Goal: Ask a question

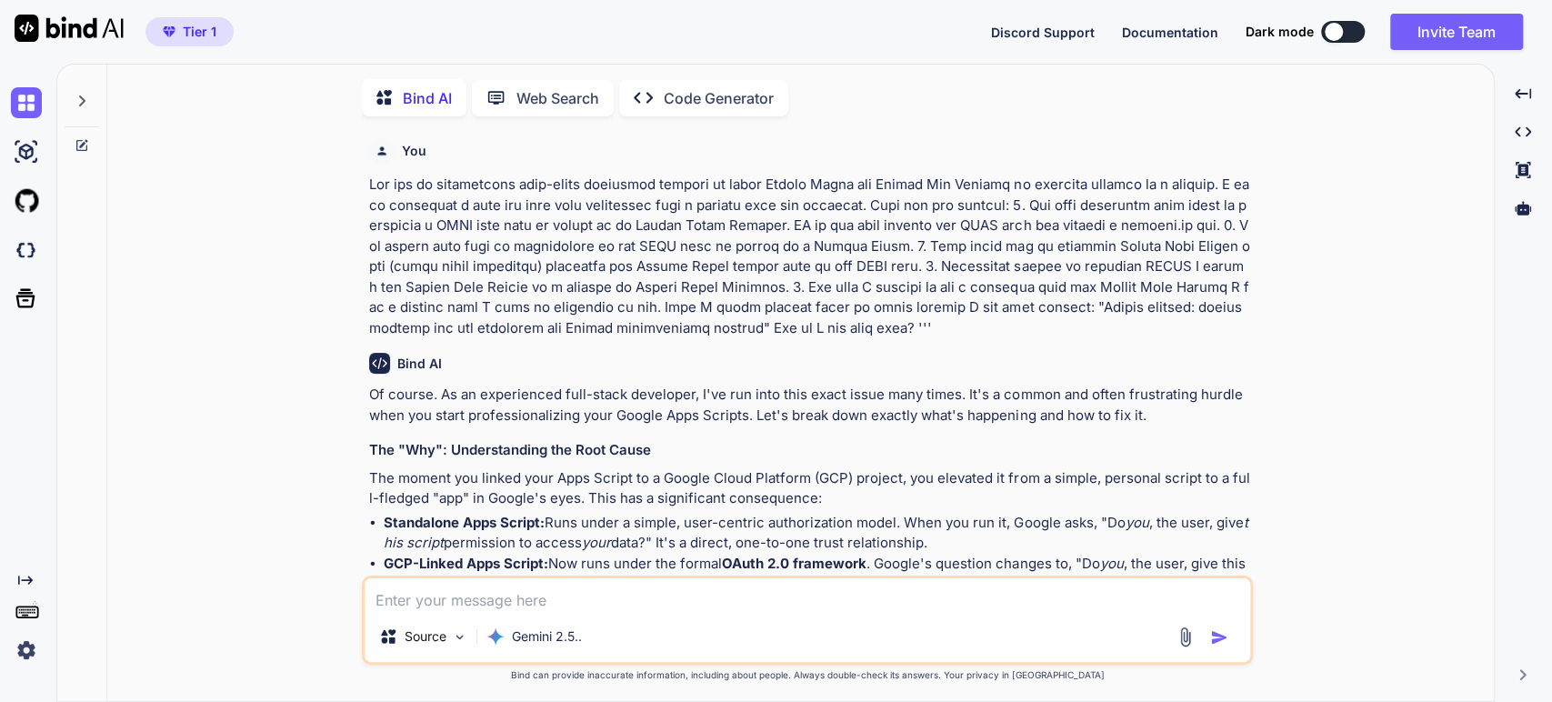
scroll to position [6, 0]
type textarea "x"
click at [82, 100] on icon at bounding box center [82, 98] width 15 height 15
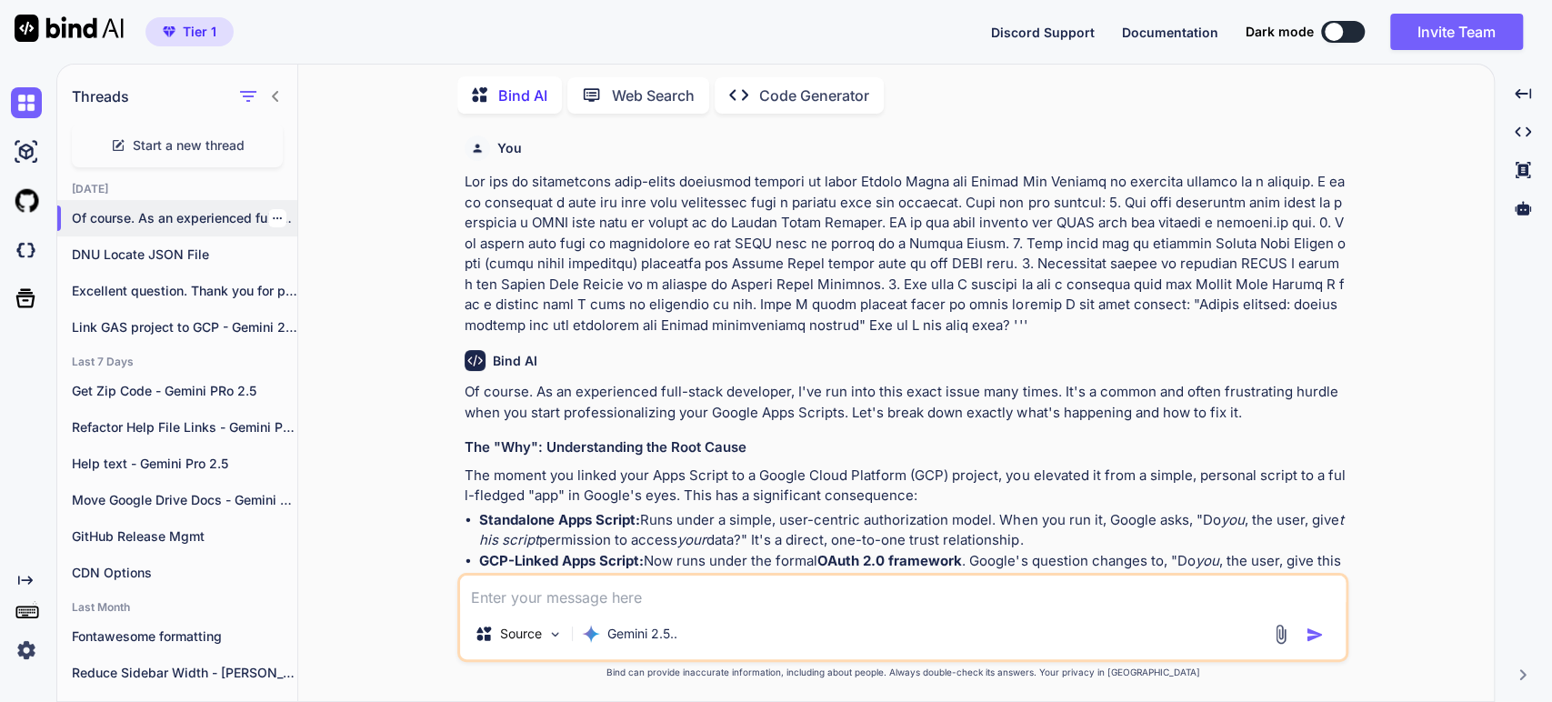
click at [155, 215] on p "Of course. As an experienced full-stack developer,..." at bounding box center [184, 218] width 225 height 18
click at [641, 296] on p at bounding box center [905, 254] width 880 height 164
click at [1062, 241] on p at bounding box center [905, 254] width 880 height 164
click at [1242, 259] on p at bounding box center [905, 254] width 880 height 164
click at [605, 277] on p at bounding box center [905, 254] width 880 height 164
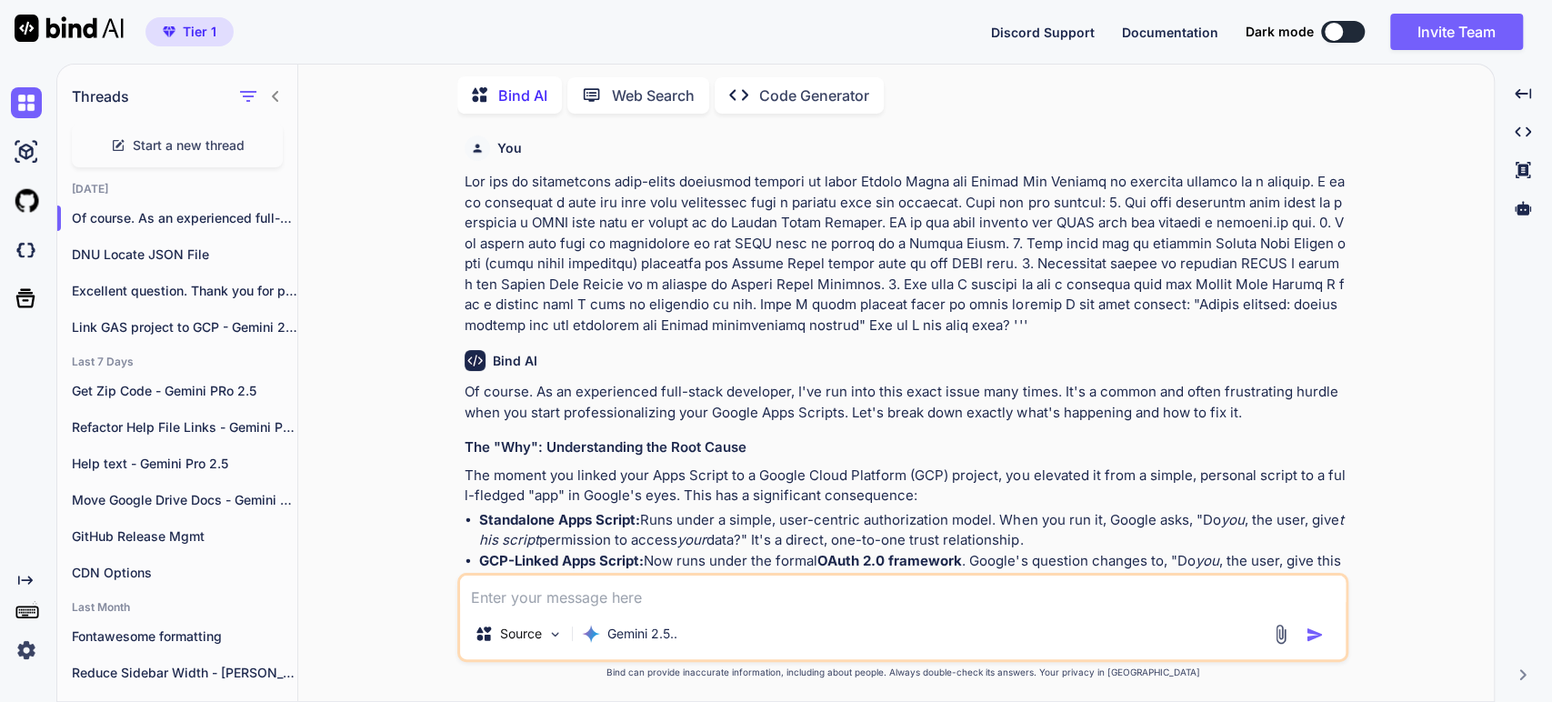
click at [613, 261] on p at bounding box center [905, 254] width 880 height 164
click at [703, 265] on p at bounding box center [905, 254] width 880 height 164
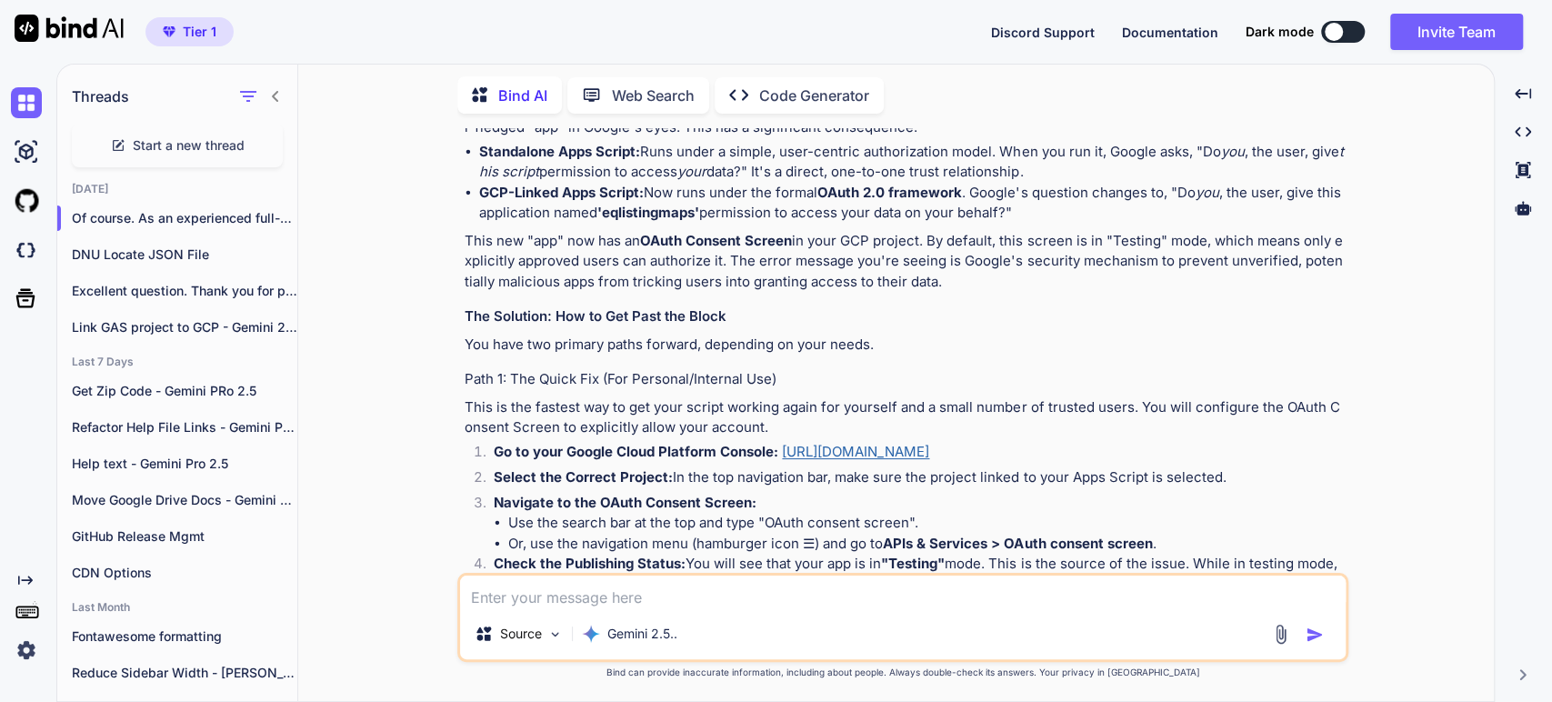
scroll to position [404, 0]
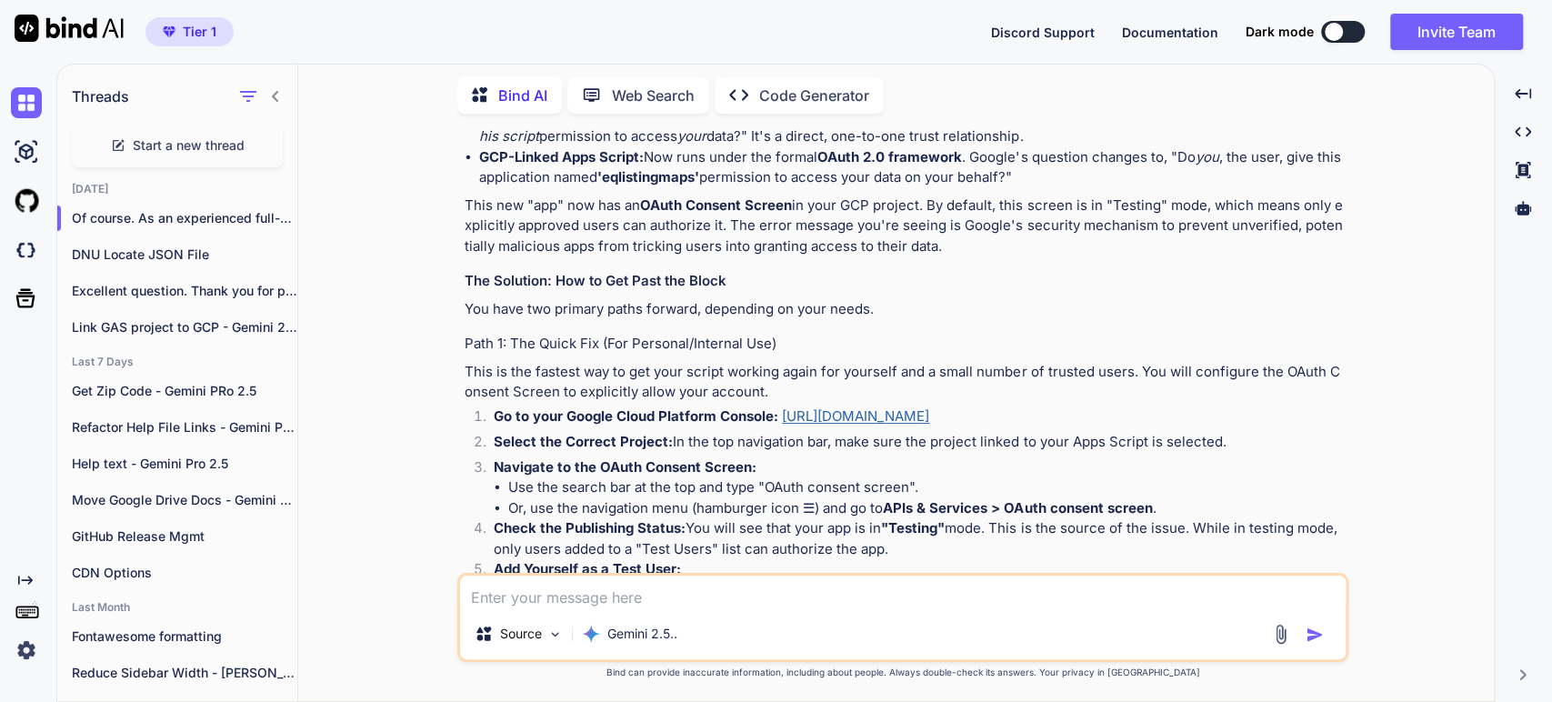
click at [1434, 449] on div "You Bind AI Of course. As an experienced full-stack developer, I've run into th…" at bounding box center [903, 414] width 1181 height 573
click at [1205, 529] on li "Check the Publishing Status: You will see that your app is in "Testing" mode. T…" at bounding box center [911, 538] width 865 height 41
click at [666, 206] on strong "OAuth Consent Screen" at bounding box center [716, 204] width 152 height 17
drag, startPoint x: 666, startPoint y: 206, endPoint x: 770, endPoint y: 199, distance: 103.9
click at [770, 199] on strong "OAuth Consent Screen" at bounding box center [716, 204] width 152 height 17
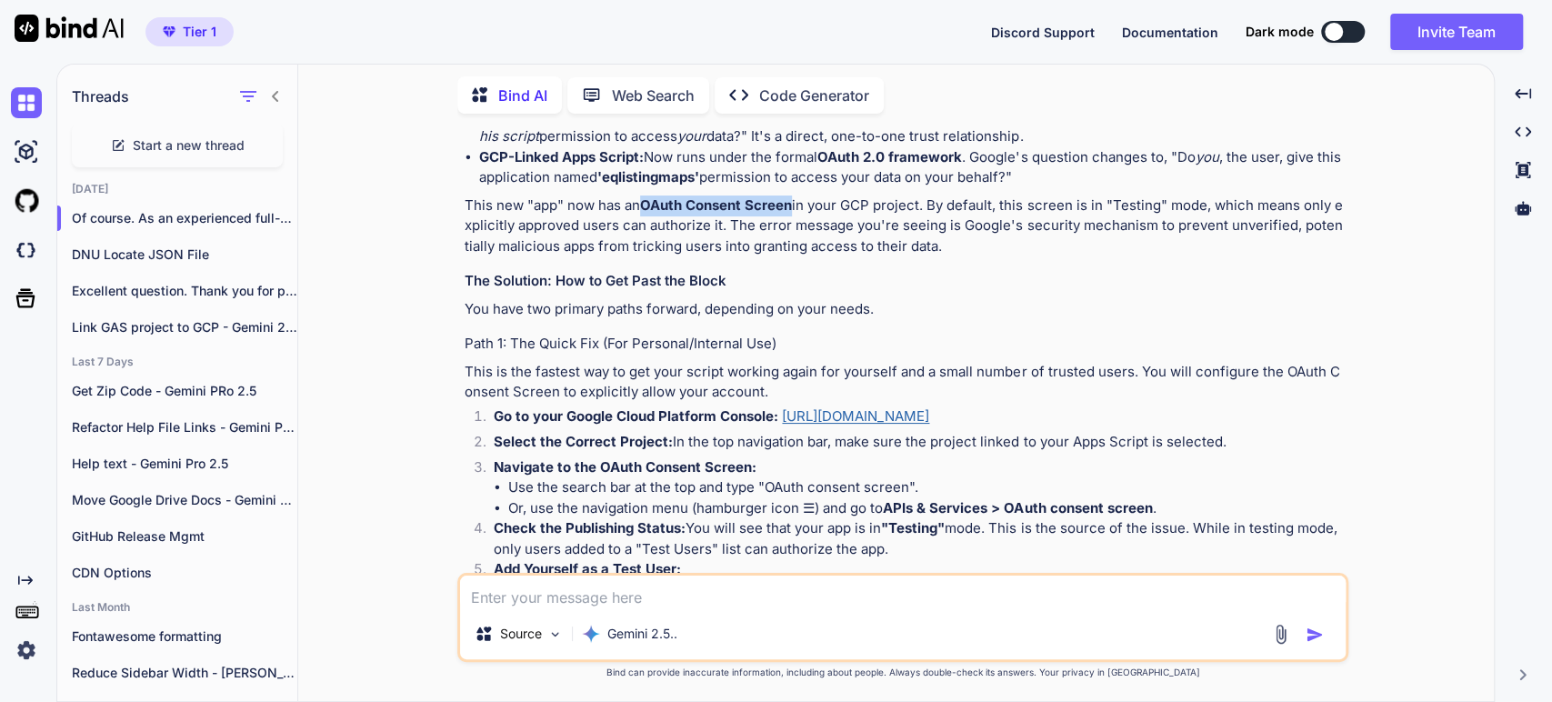
copy strong "OAuth Consent Screen"
click at [272, 213] on icon "button" at bounding box center [277, 218] width 11 height 11
click at [315, 242] on span "Rename and Save" at bounding box center [353, 251] width 108 height 18
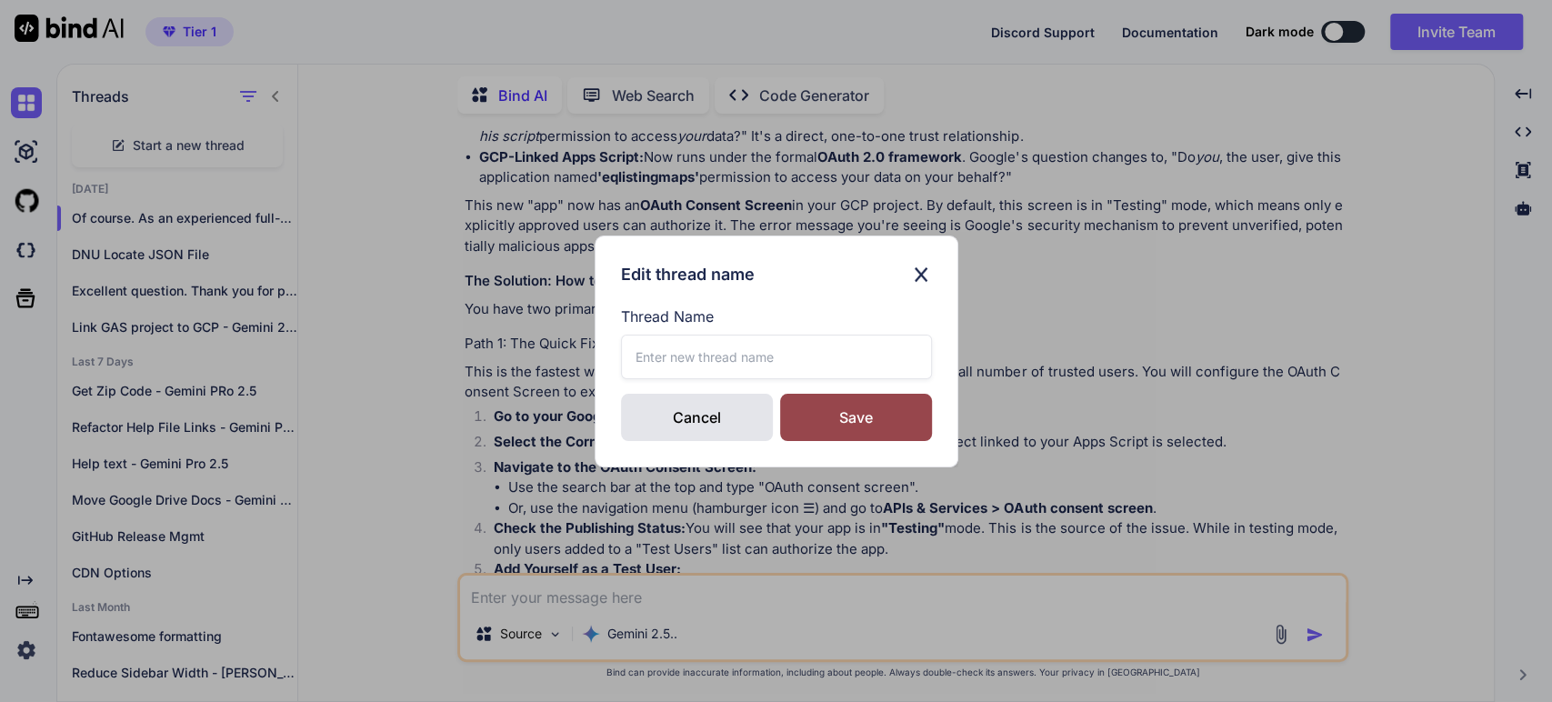
click at [736, 319] on label "Thread Name" at bounding box center [776, 316] width 311 height 22
click at [662, 320] on label "Thread Name" at bounding box center [776, 316] width 311 height 22
click at [632, 356] on input "text" at bounding box center [776, 357] width 311 height 45
paste input "OAuth Consent Screen"
type input "OAuth Consent Screen"
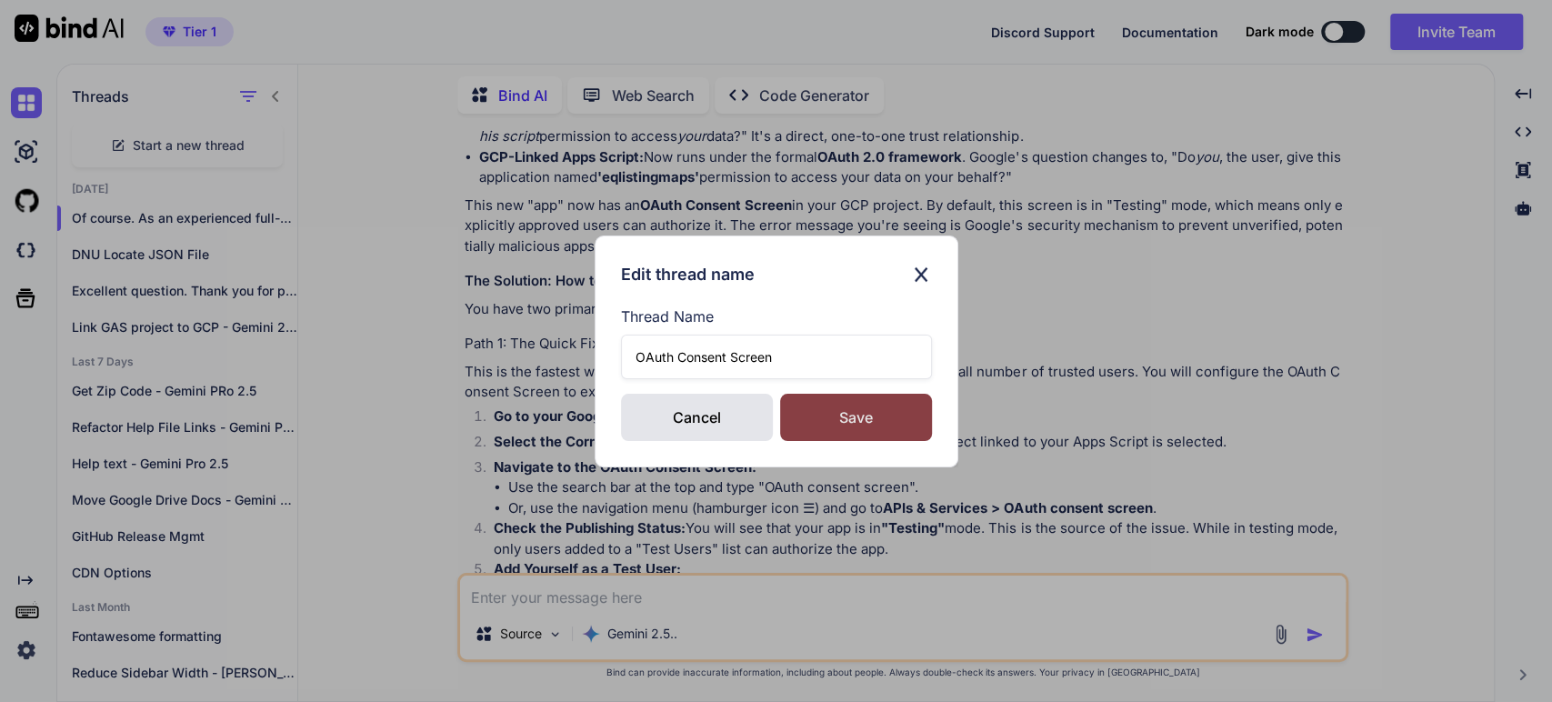
click at [830, 414] on div "Save" at bounding box center [856, 417] width 152 height 47
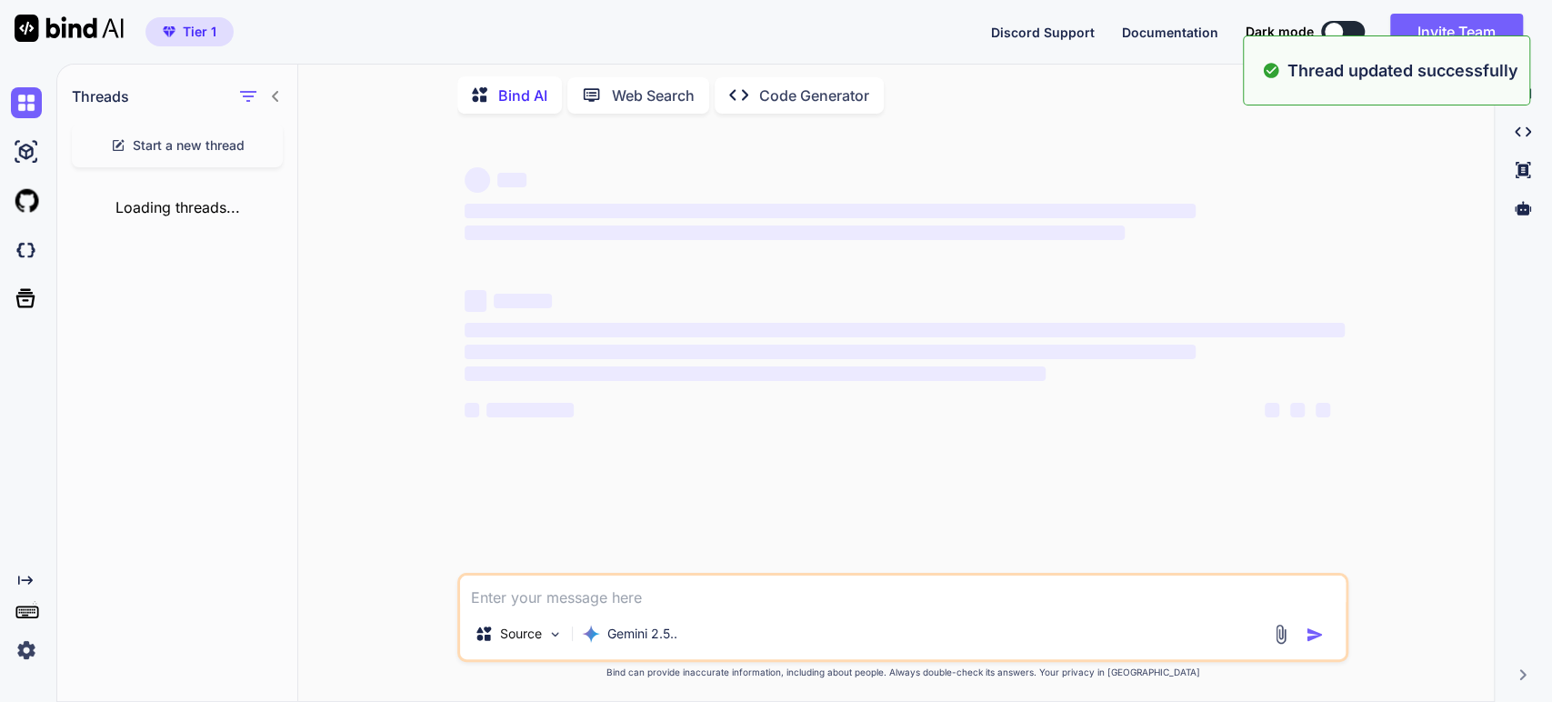
scroll to position [0, 0]
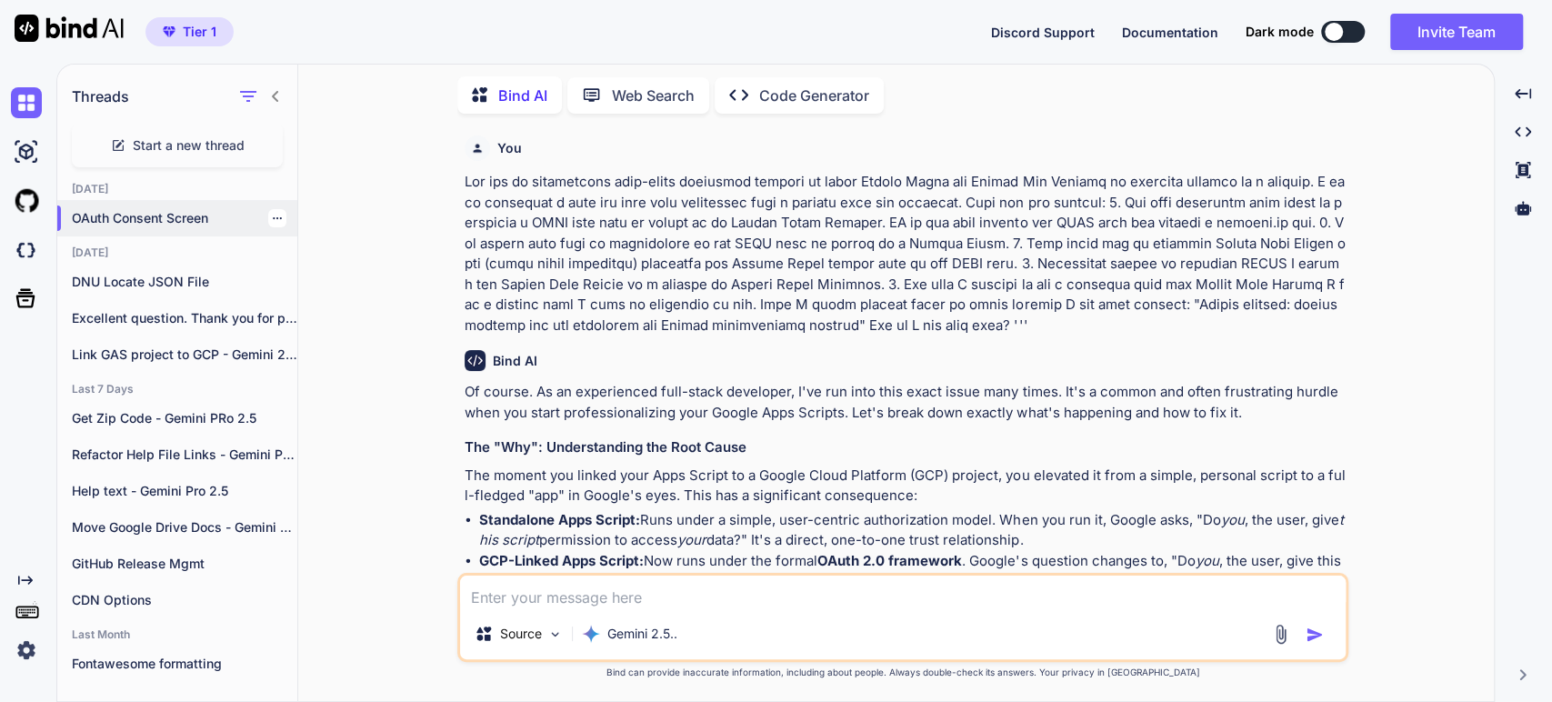
click at [273, 217] on icon "button" at bounding box center [277, 218] width 9 height 2
click at [349, 257] on span "Rename and Save" at bounding box center [353, 251] width 108 height 18
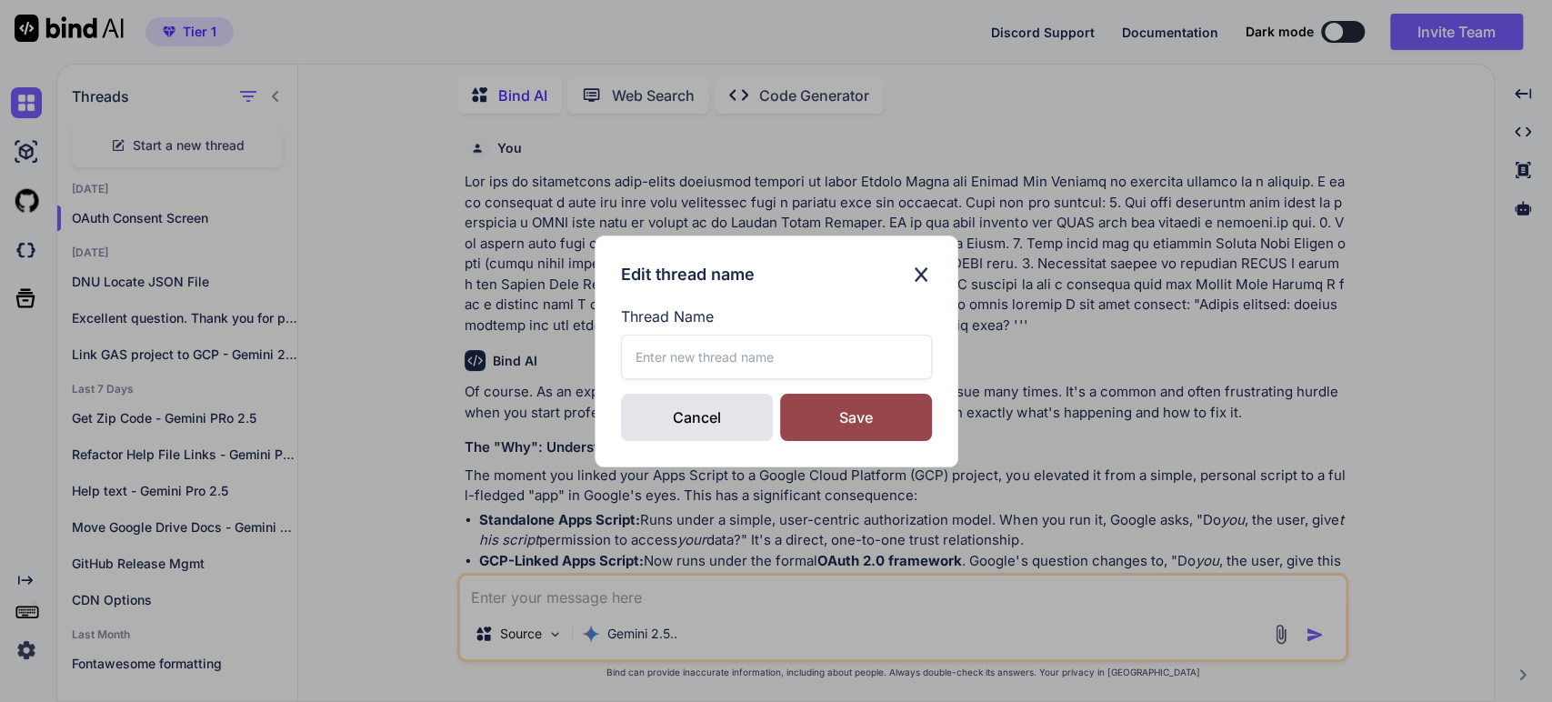
click at [755, 361] on input "text" at bounding box center [776, 357] width 311 height 45
paste input "OAuth Consent Screen"
type input "OAuth Consent"
click at [829, 409] on div "Save" at bounding box center [856, 417] width 152 height 47
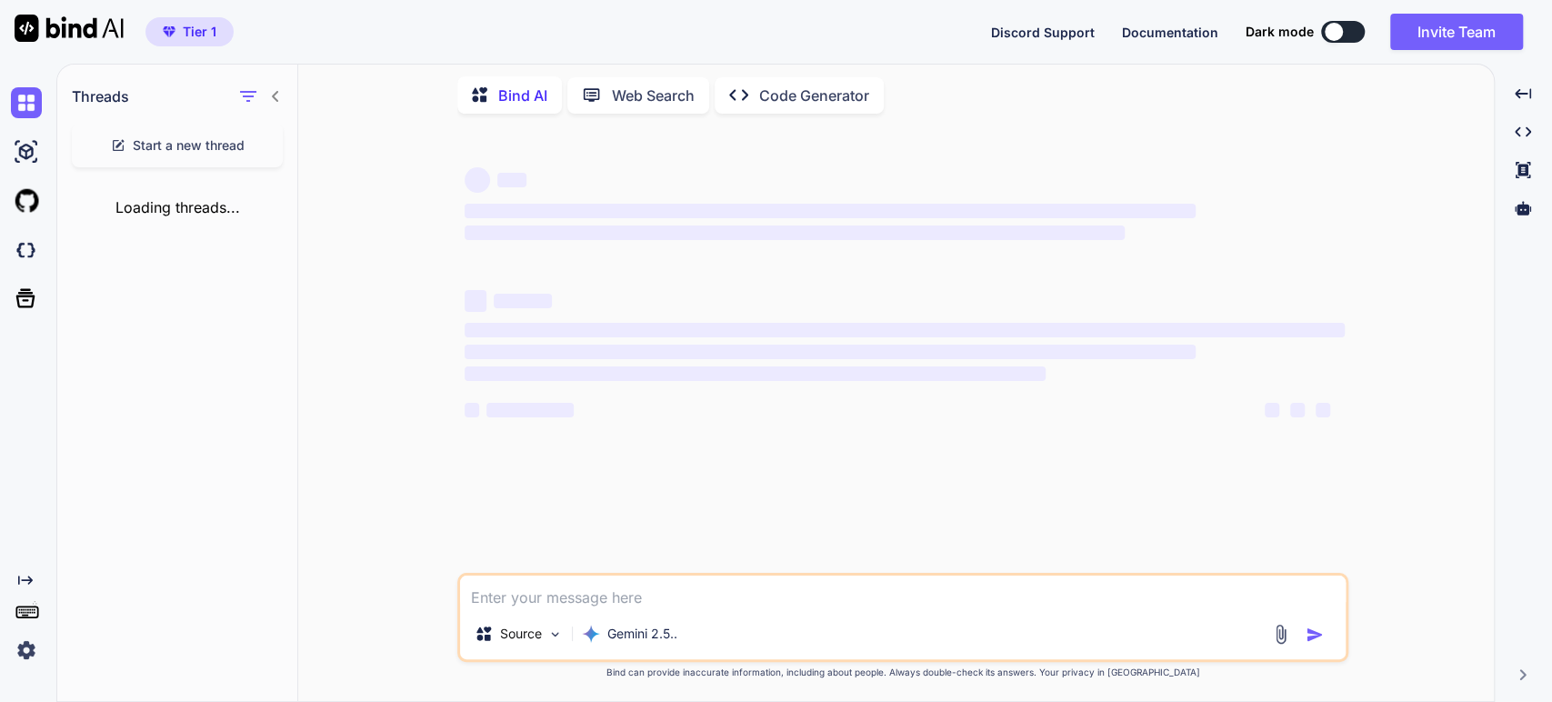
click at [584, 235] on span "‌" at bounding box center [795, 232] width 660 height 15
click at [616, 330] on span "‌" at bounding box center [905, 330] width 880 height 15
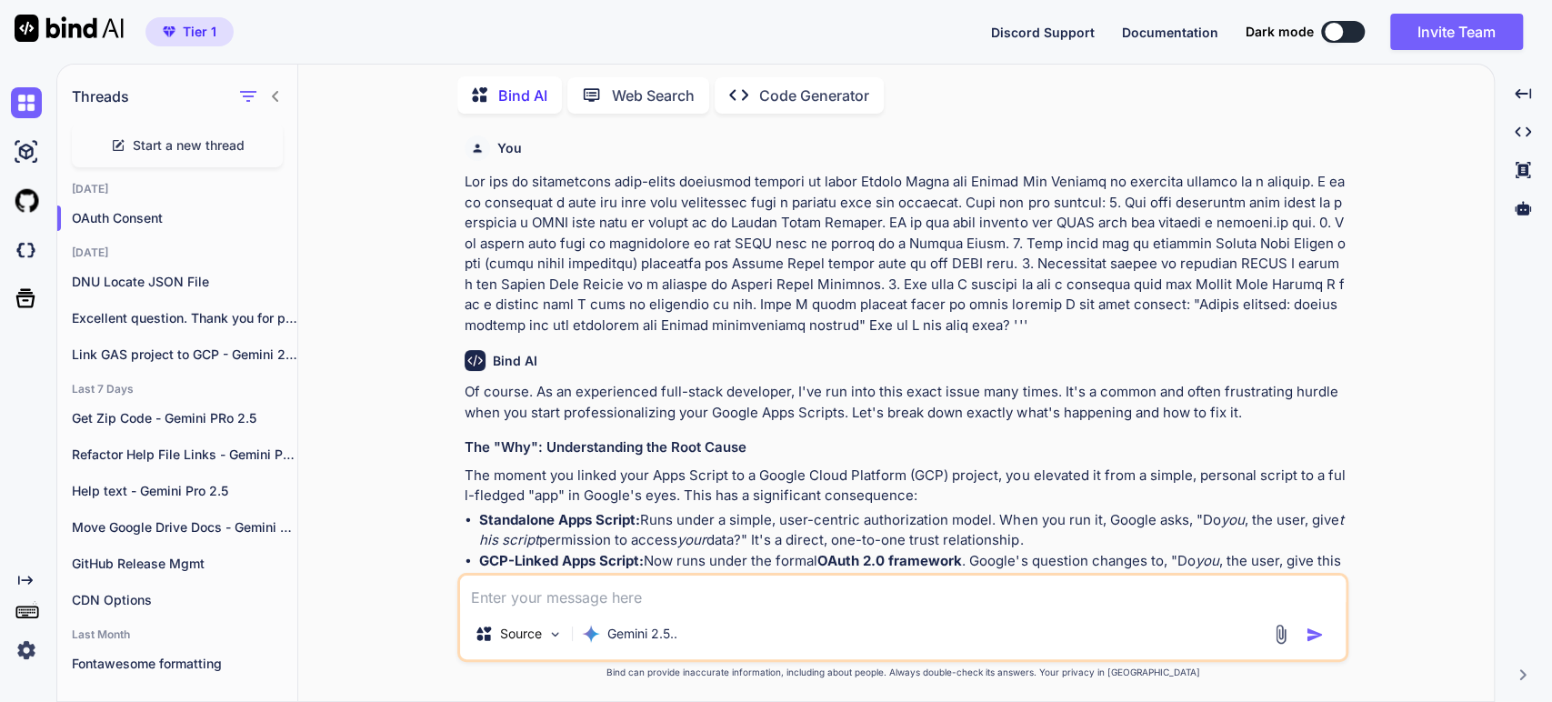
click at [196, 144] on span "Start a new thread" at bounding box center [189, 145] width 112 height 18
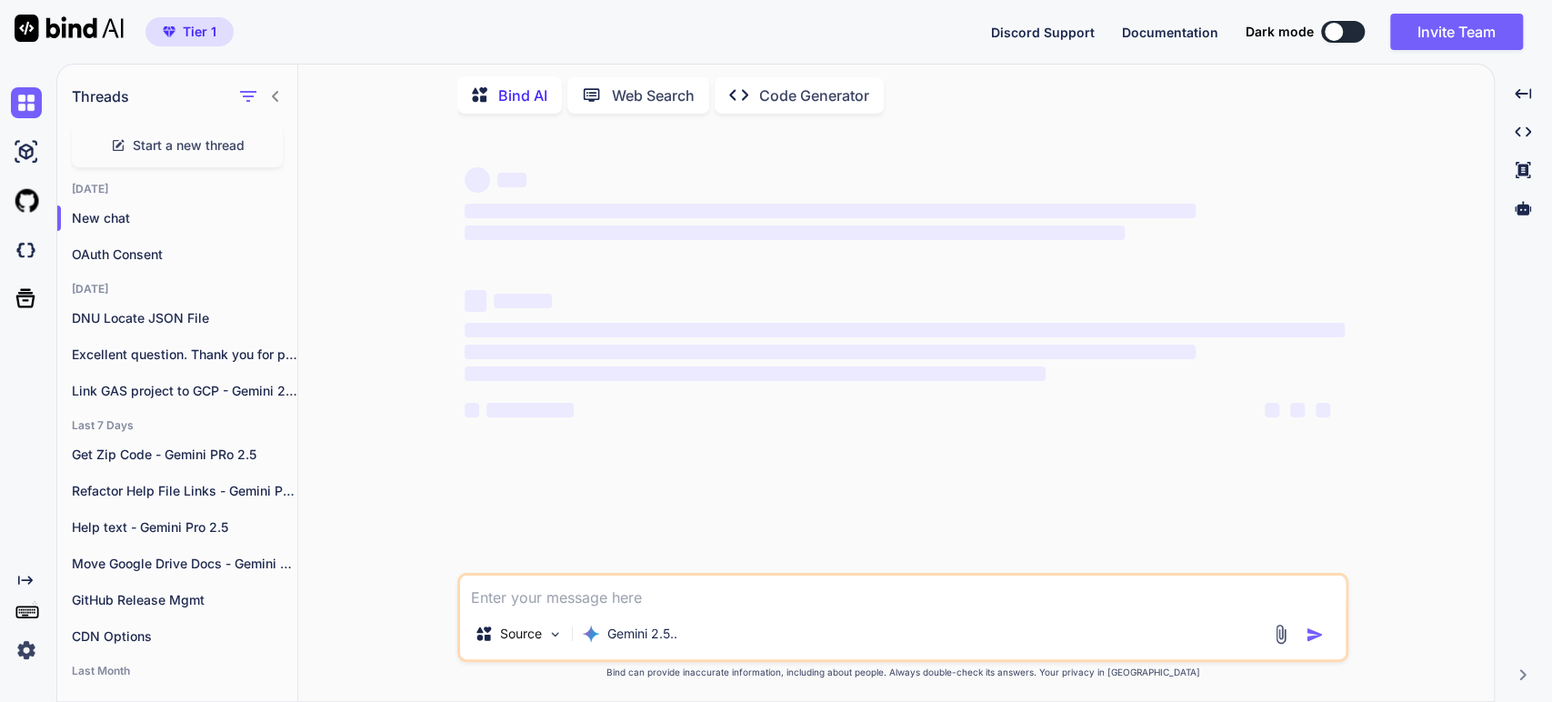
click at [515, 589] on textarea at bounding box center [902, 591] width 885 height 33
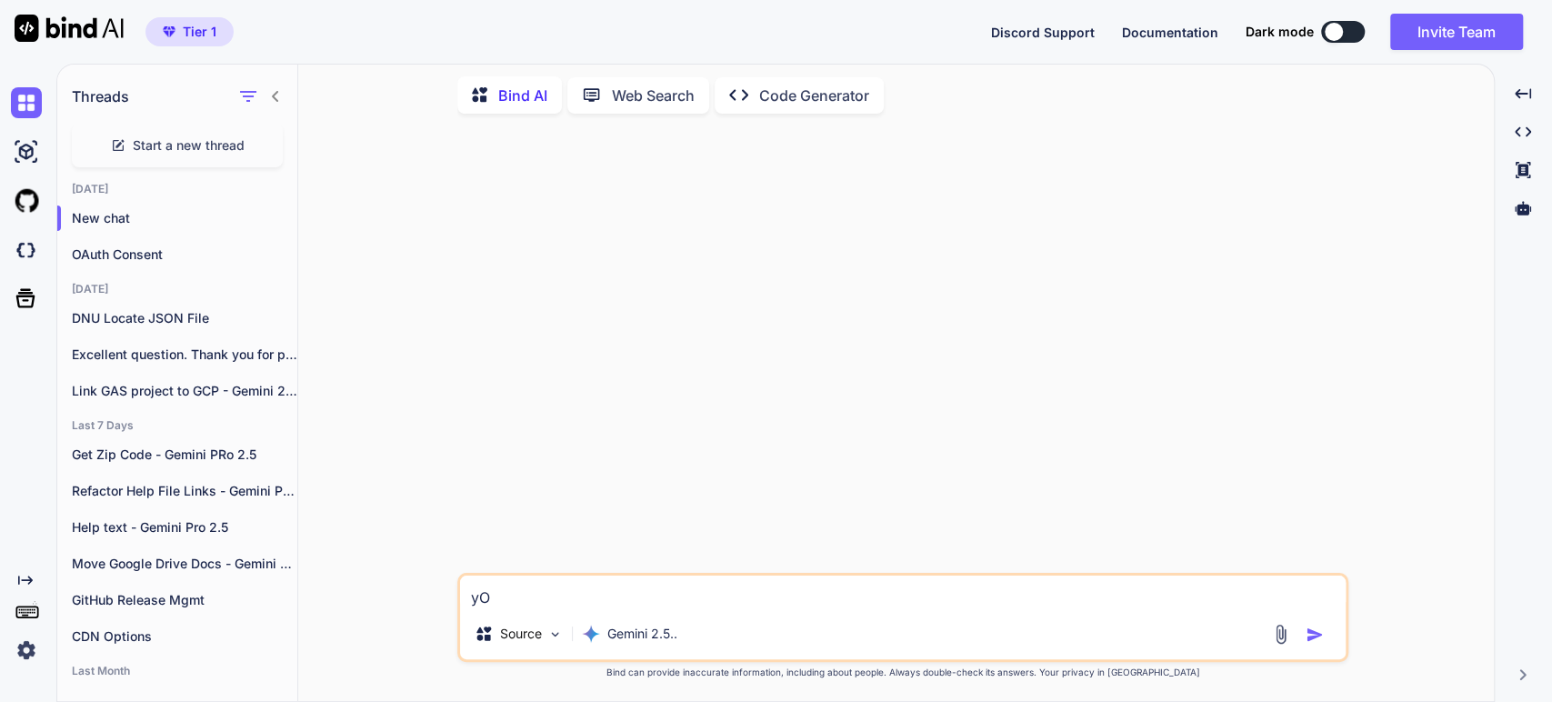
type textarea "y"
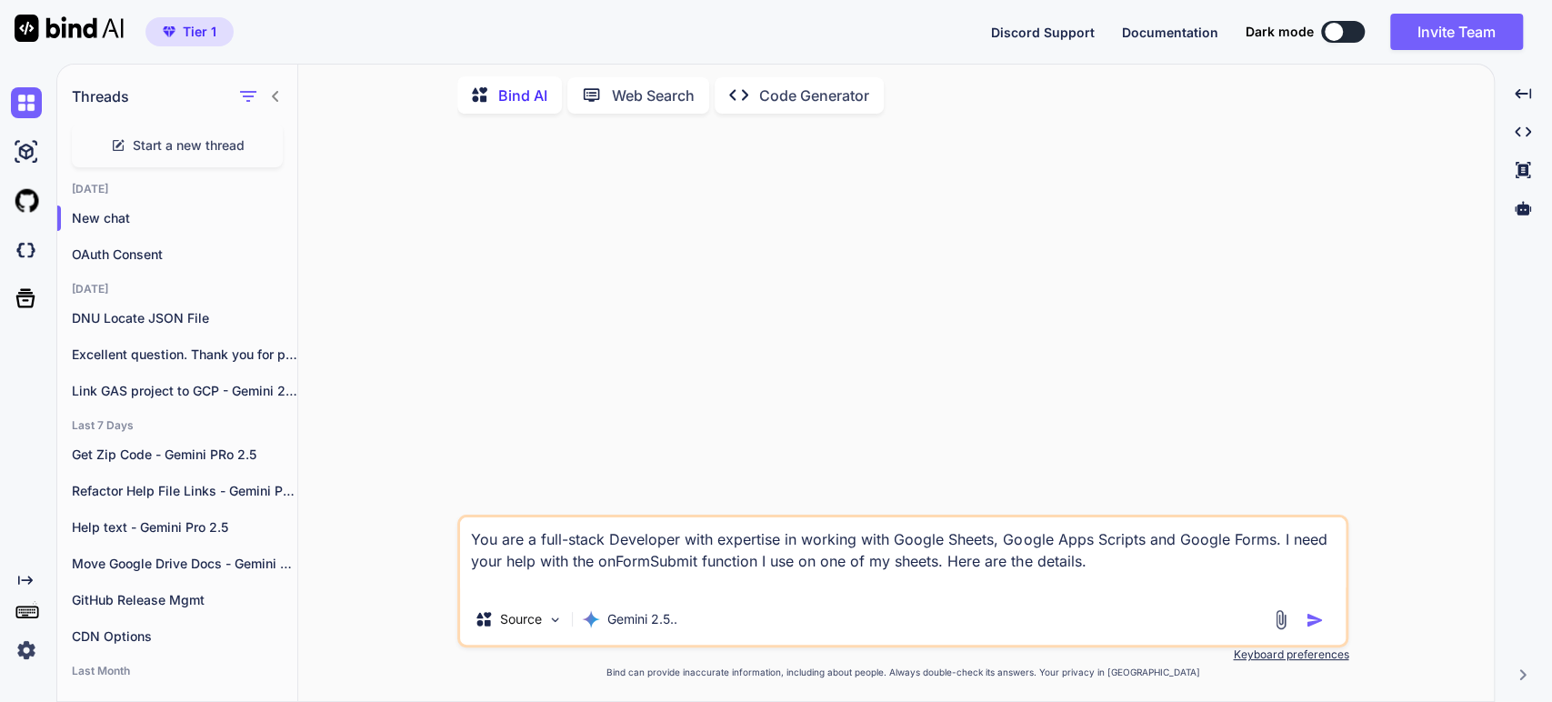
click at [590, 559] on textarea "You are a full-stack Developer with expertise in working with Google Sheets, Go…" at bounding box center [902, 555] width 885 height 76
click at [1005, 562] on textarea "You are a full-stack Developer with expertise in working with Google Sheets, Go…" at bounding box center [902, 555] width 885 height 76
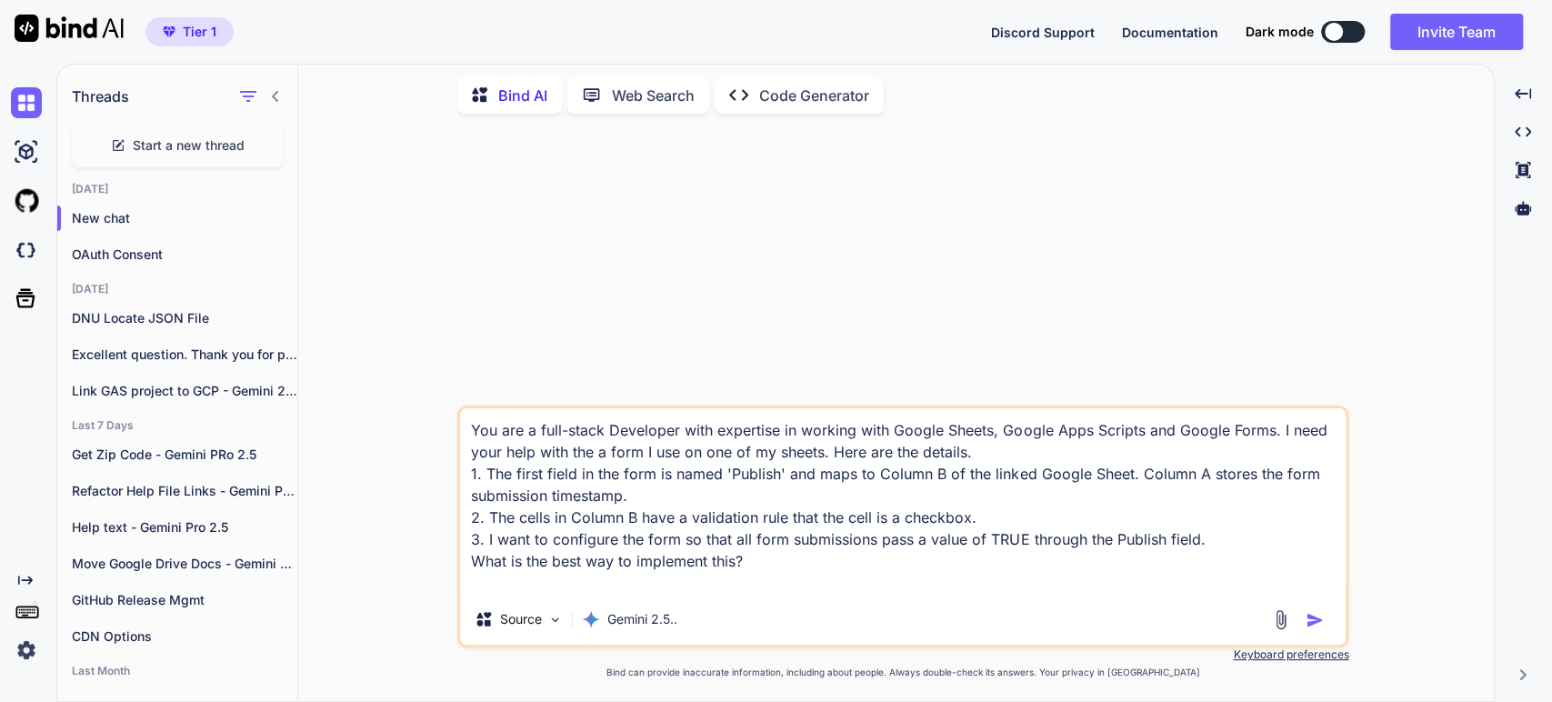
type textarea "You are a full-stack Developer with expertise in working with Google Sheets, Go…"
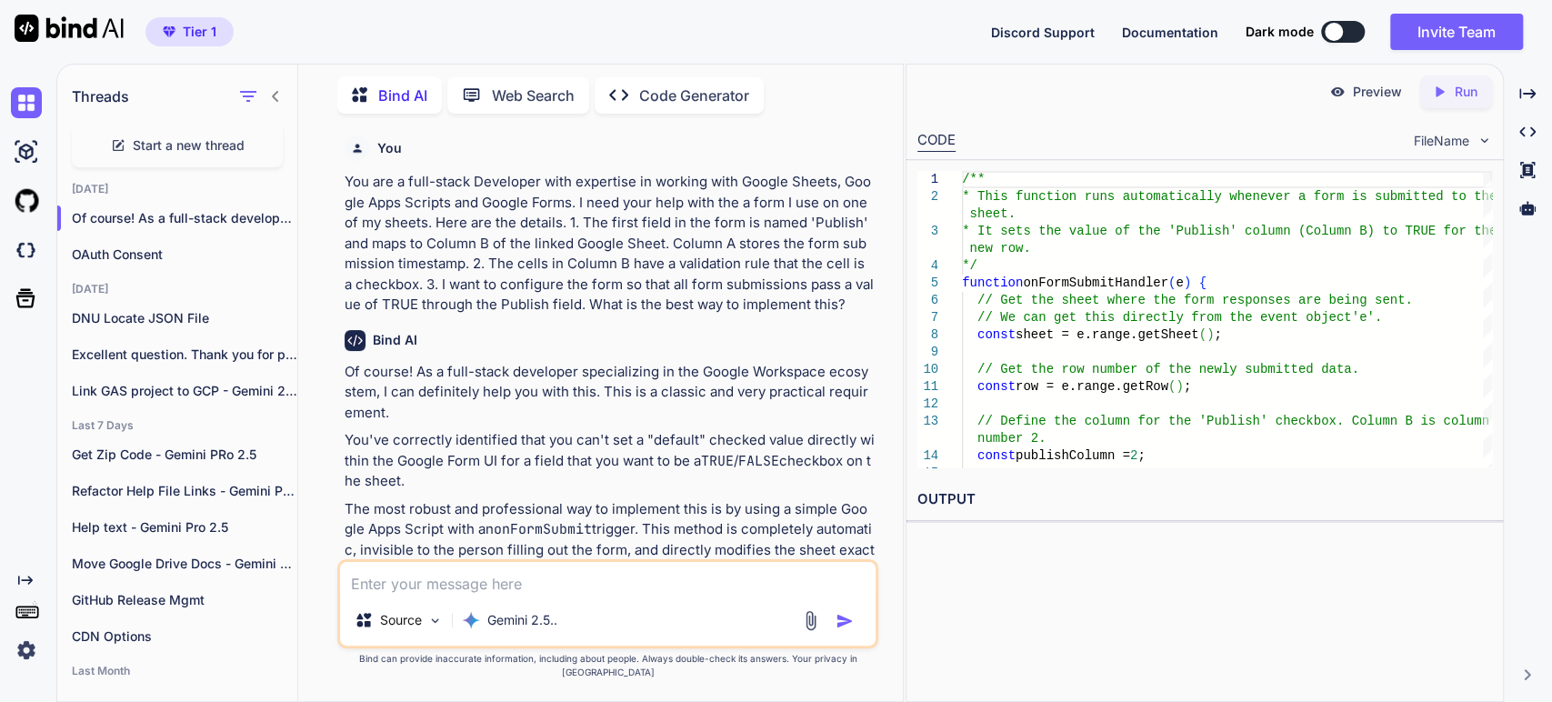
click at [618, 507] on p "The most robust and professional way to implement this is by using a simple Goo…" at bounding box center [610, 540] width 530 height 82
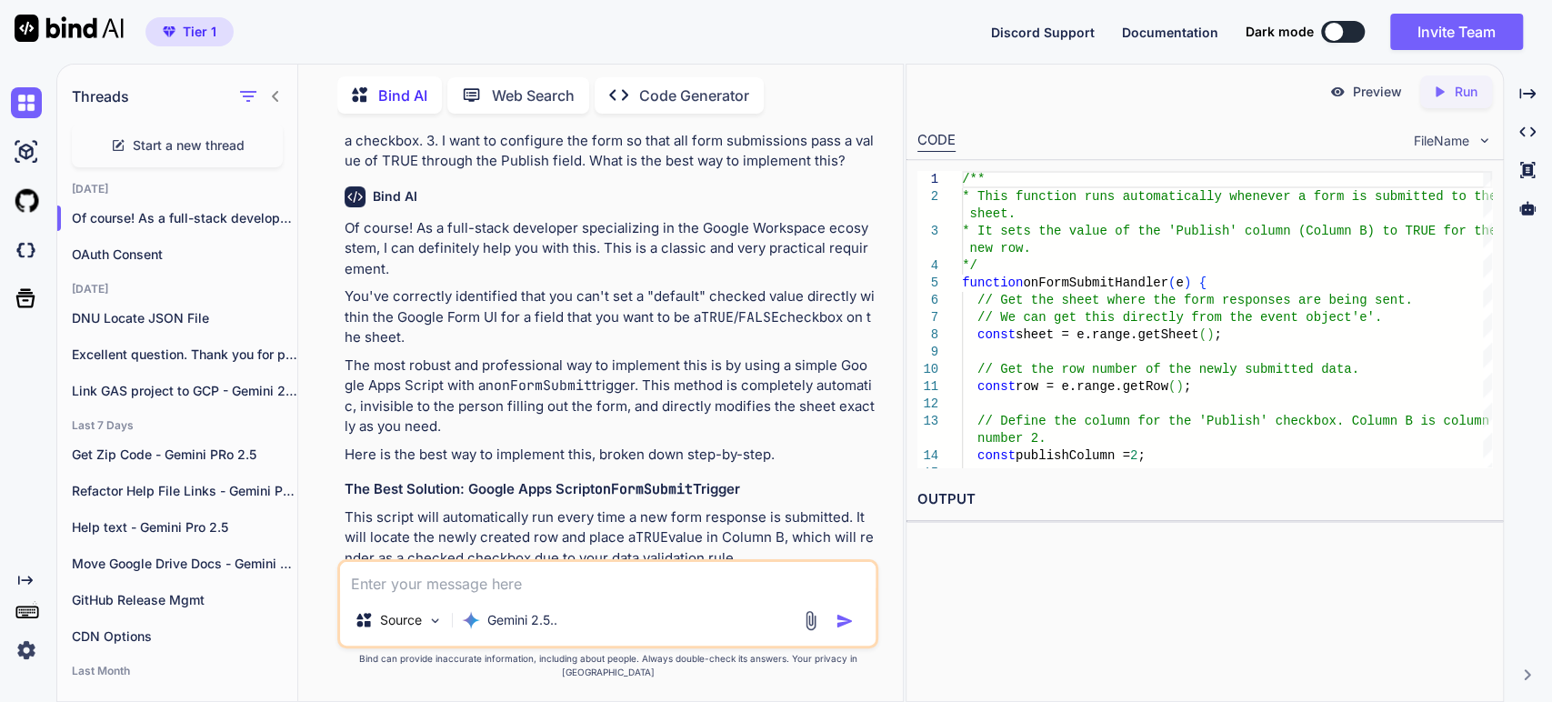
scroll to position [202, 0]
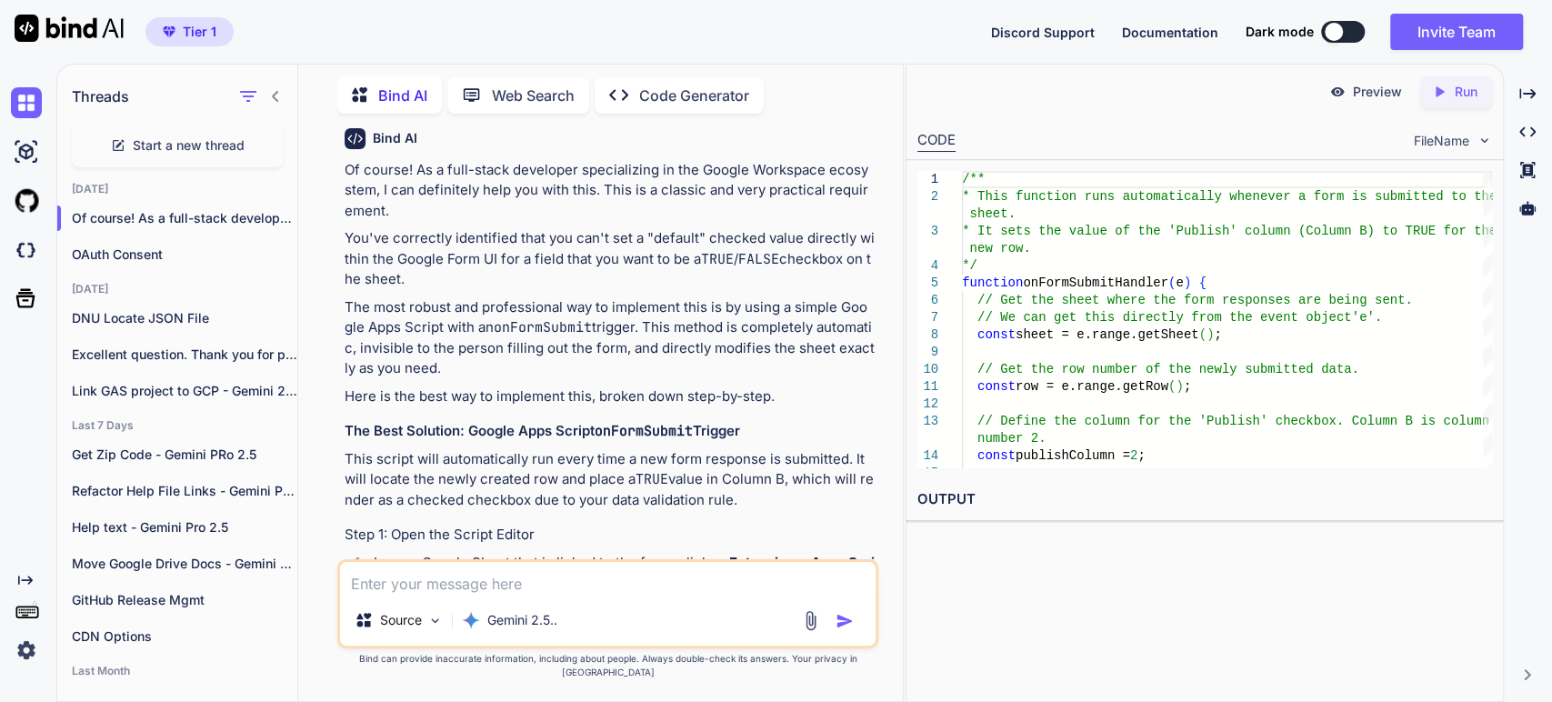
click at [564, 321] on code "onFormSubmit" at bounding box center [543, 327] width 98 height 18
click at [1522, 93] on icon "Created with Pixso." at bounding box center [1527, 93] width 16 height 16
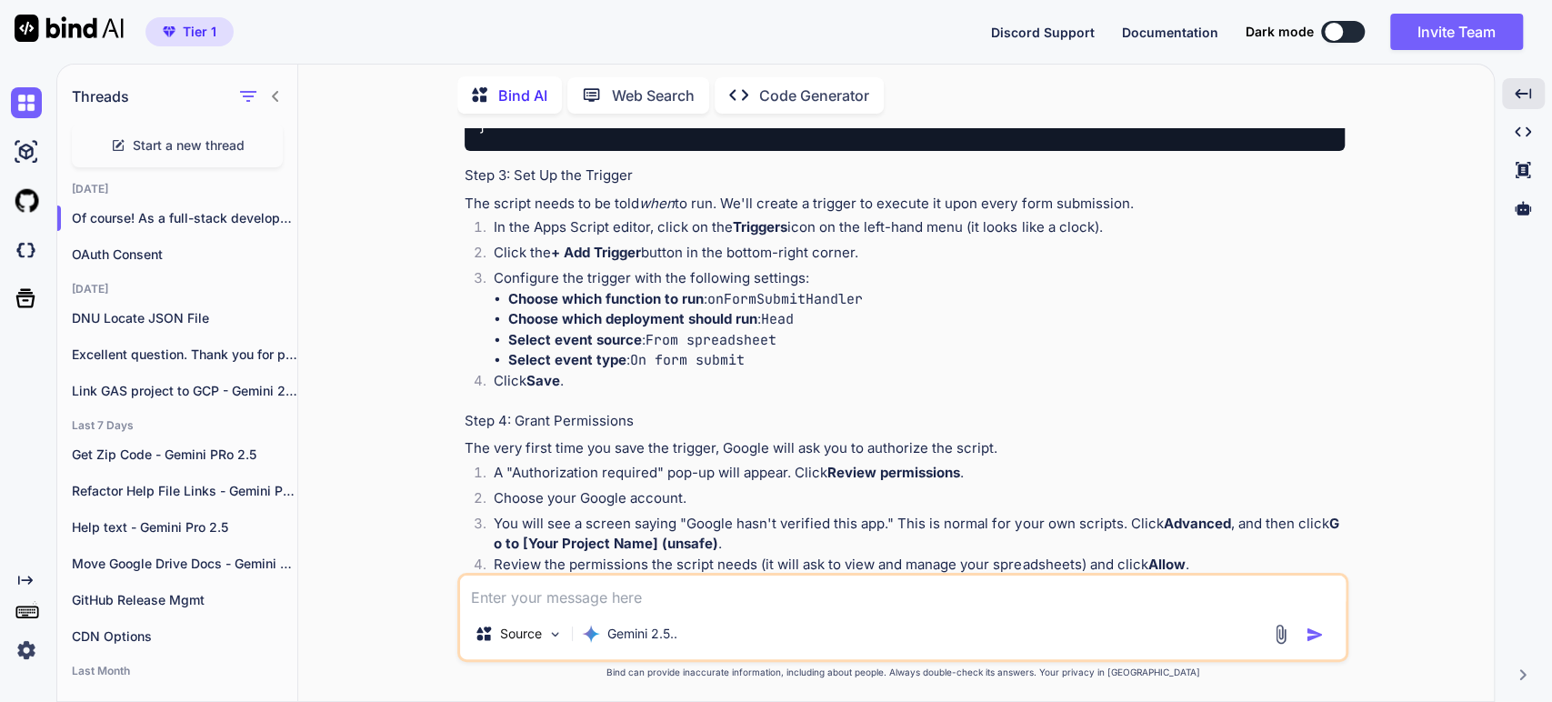
scroll to position [868, 0]
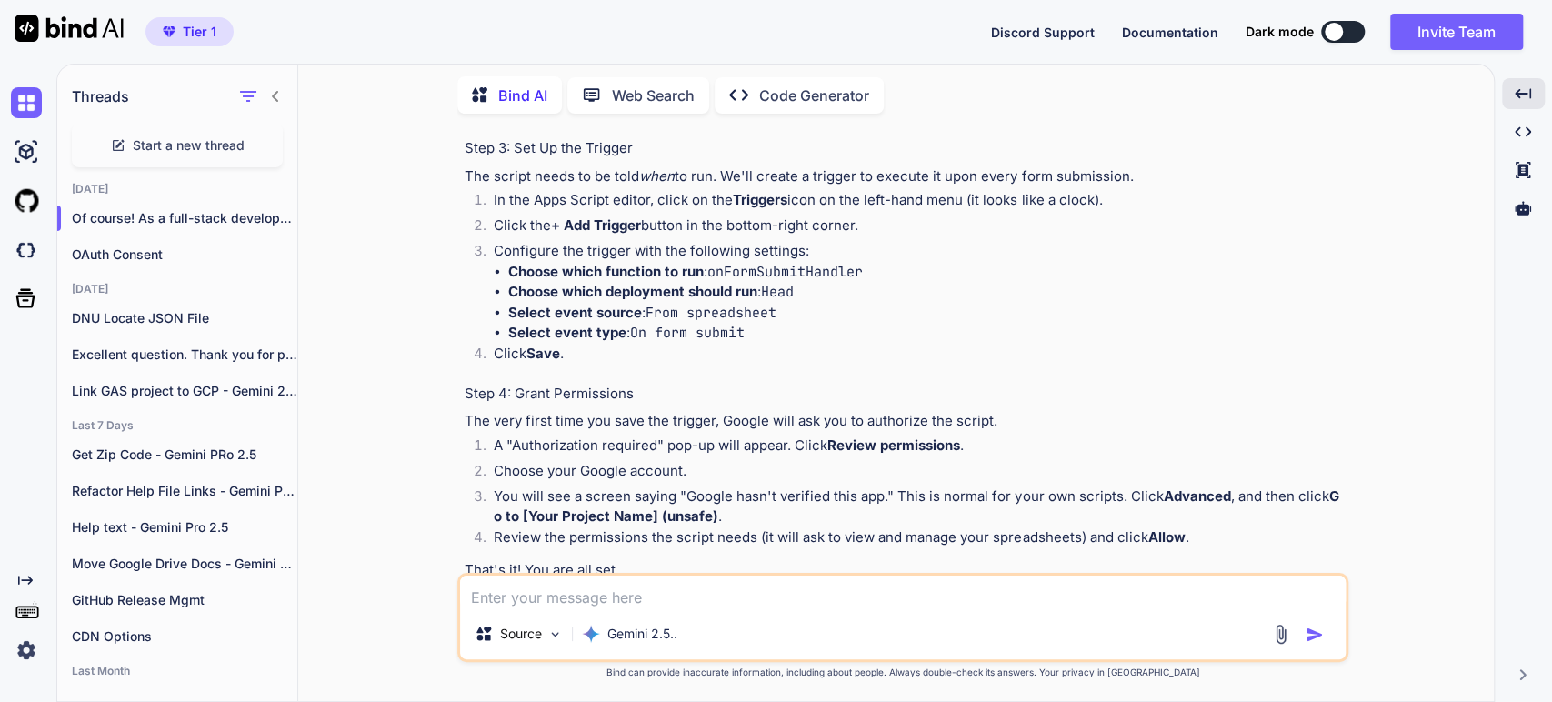
click at [586, 187] on p "The script needs to be told when to run. We'll create a trigger to execute it u…" at bounding box center [905, 176] width 880 height 21
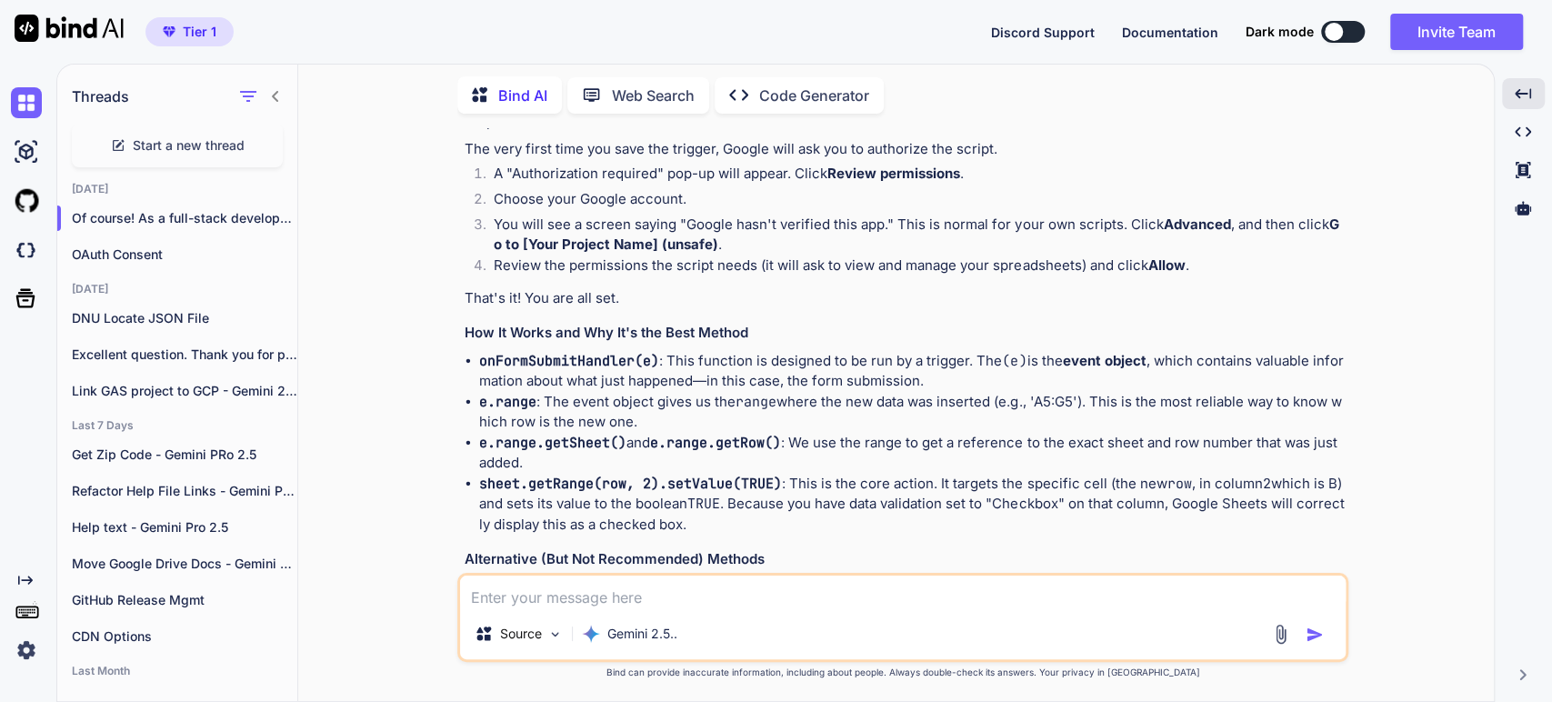
scroll to position [1171, 0]
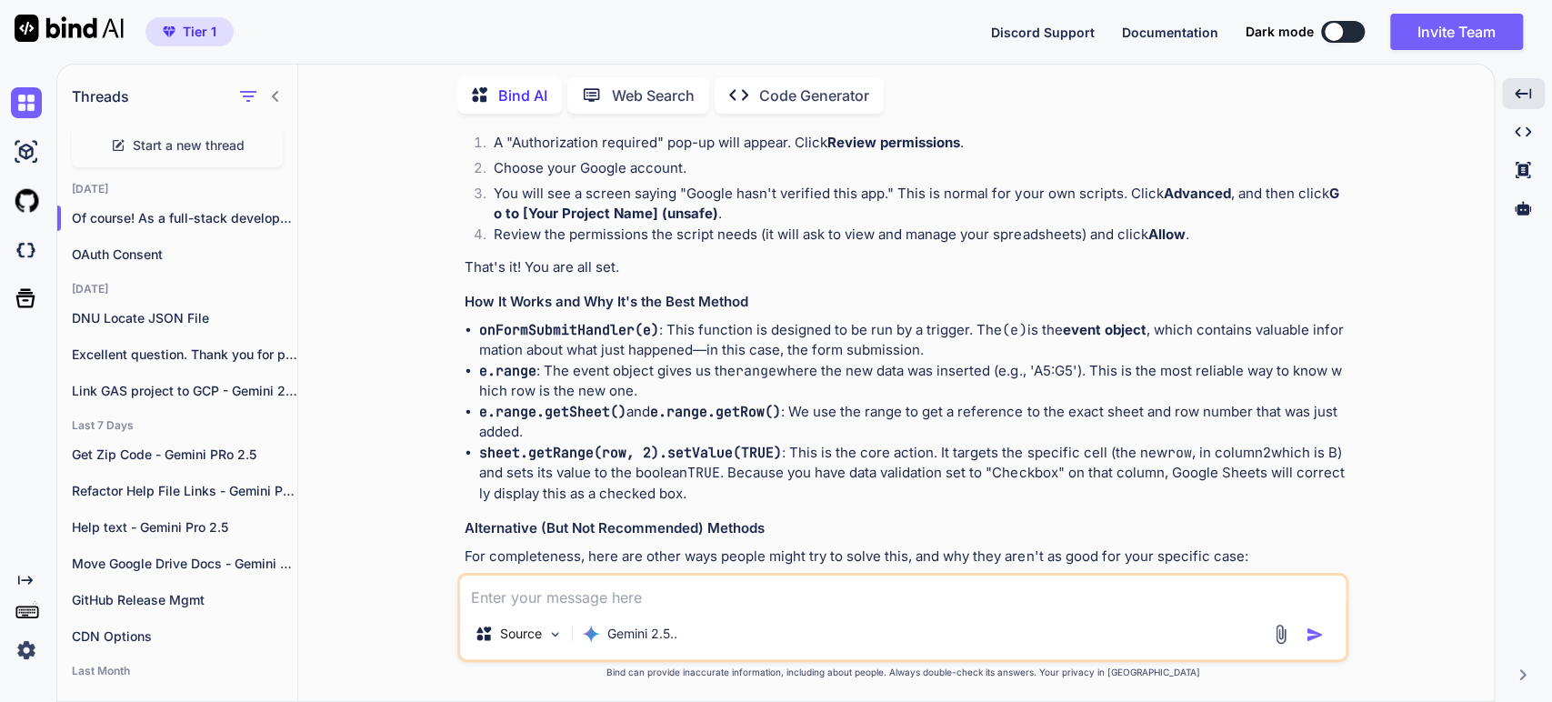
click at [614, 129] on p "The very first time you save the trigger, Google will ask you to authorize the …" at bounding box center [905, 118] width 880 height 21
click at [589, 313] on h3 "How It Works and Why It's the Best Method" at bounding box center [905, 302] width 880 height 21
click at [565, 339] on code "onFormSubmitHandler(e)" at bounding box center [569, 330] width 180 height 18
click at [785, 361] on li "onFormSubmitHandler(e) : This function is designed to be run by a trigger. The …" at bounding box center [911, 340] width 865 height 41
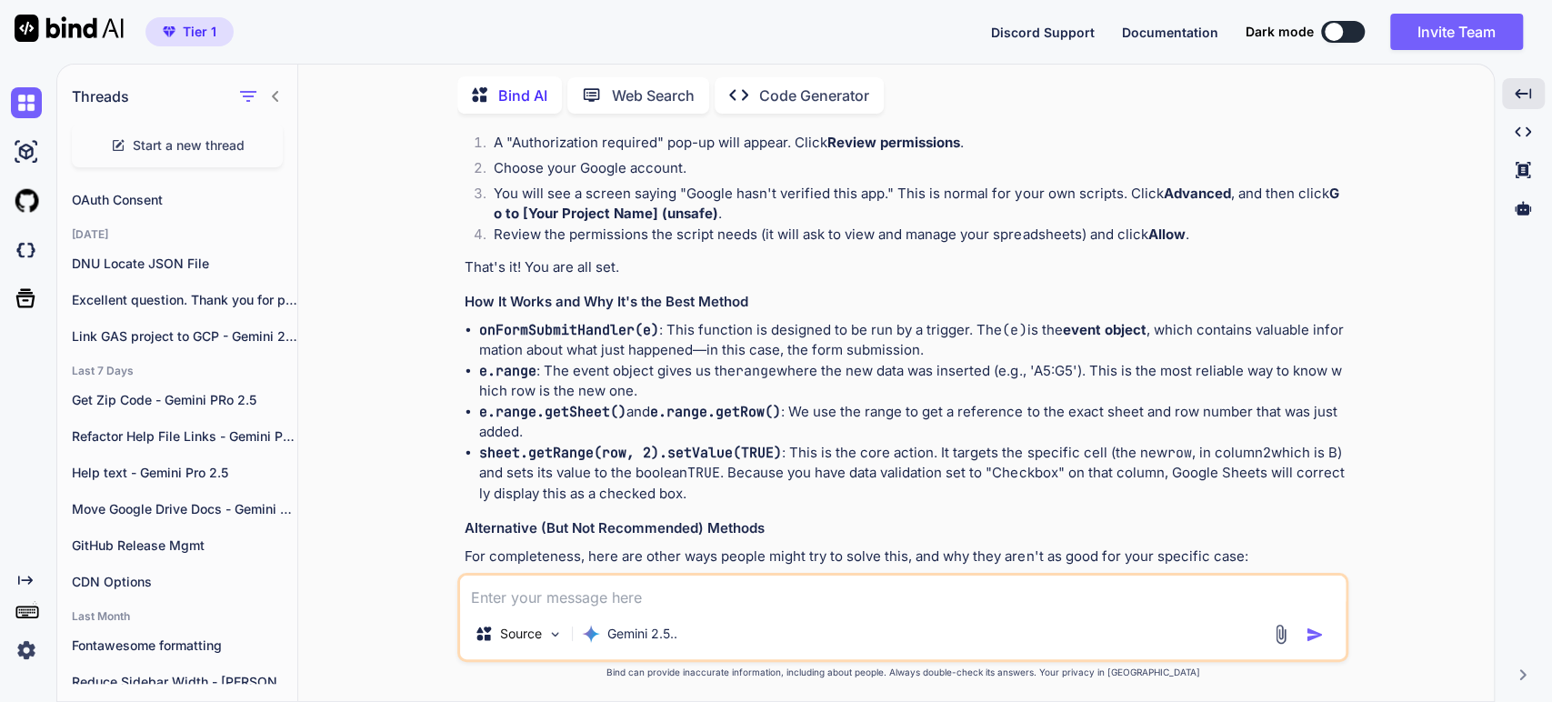
scroll to position [101, 0]
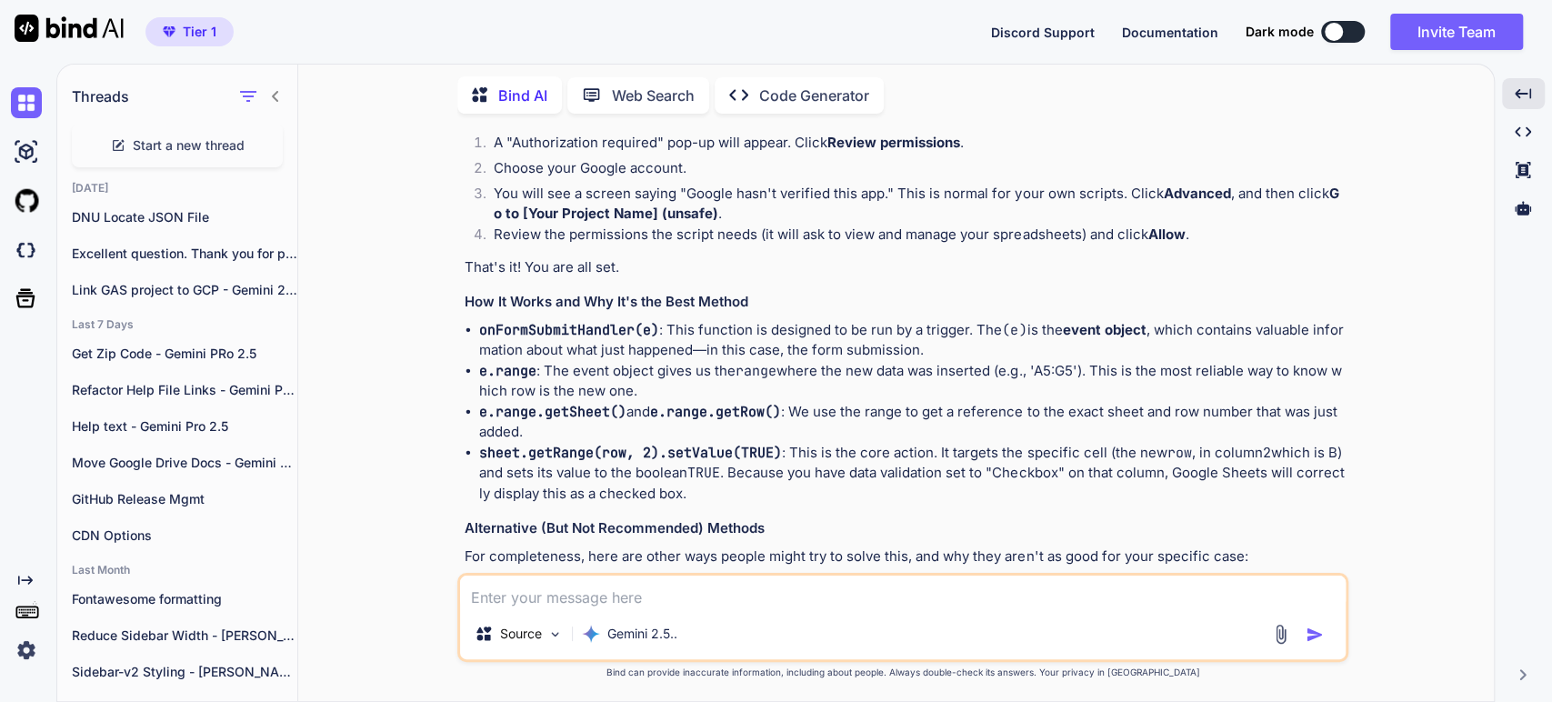
click at [705, 402] on li "e.range : The event object gives us the range where the new data was inserted (…" at bounding box center [911, 381] width 865 height 41
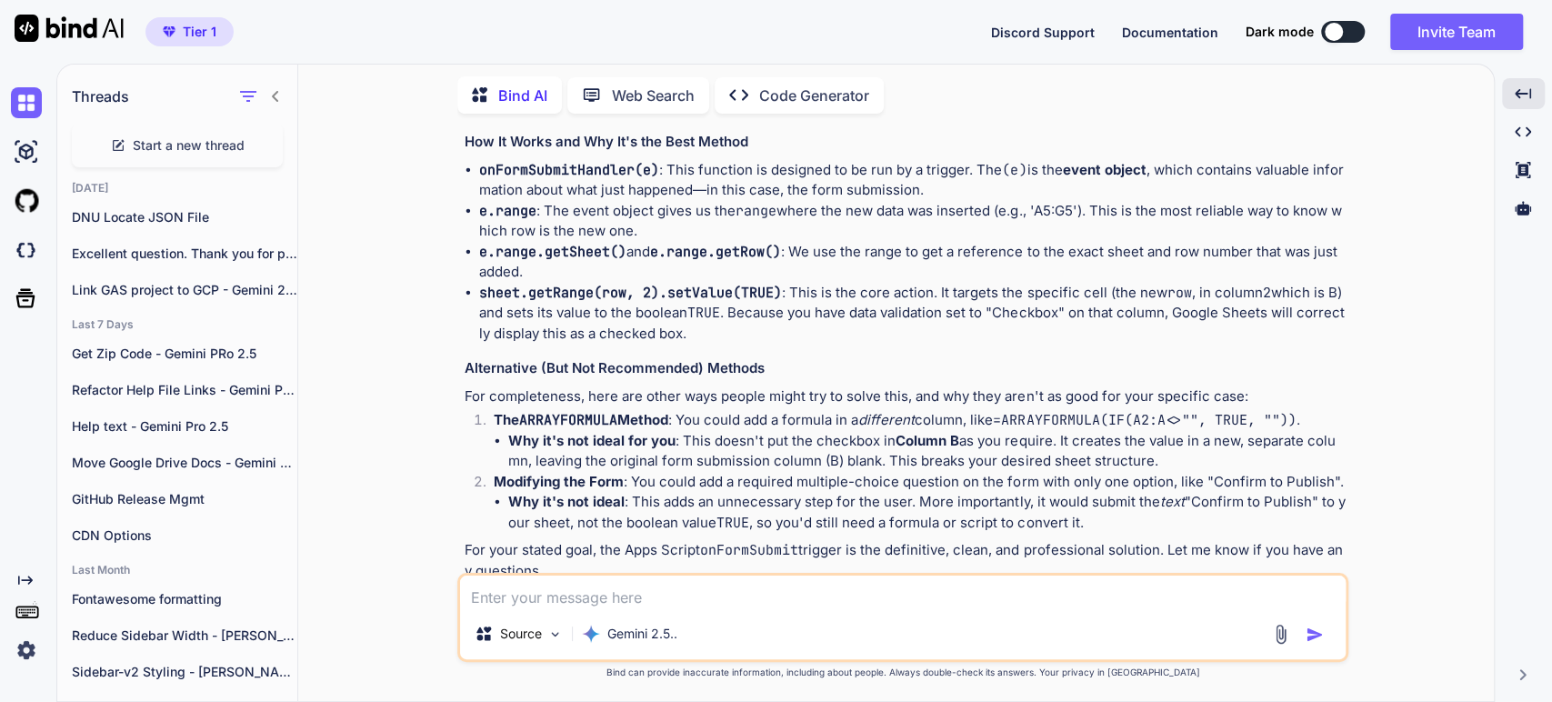
scroll to position [1374, 0]
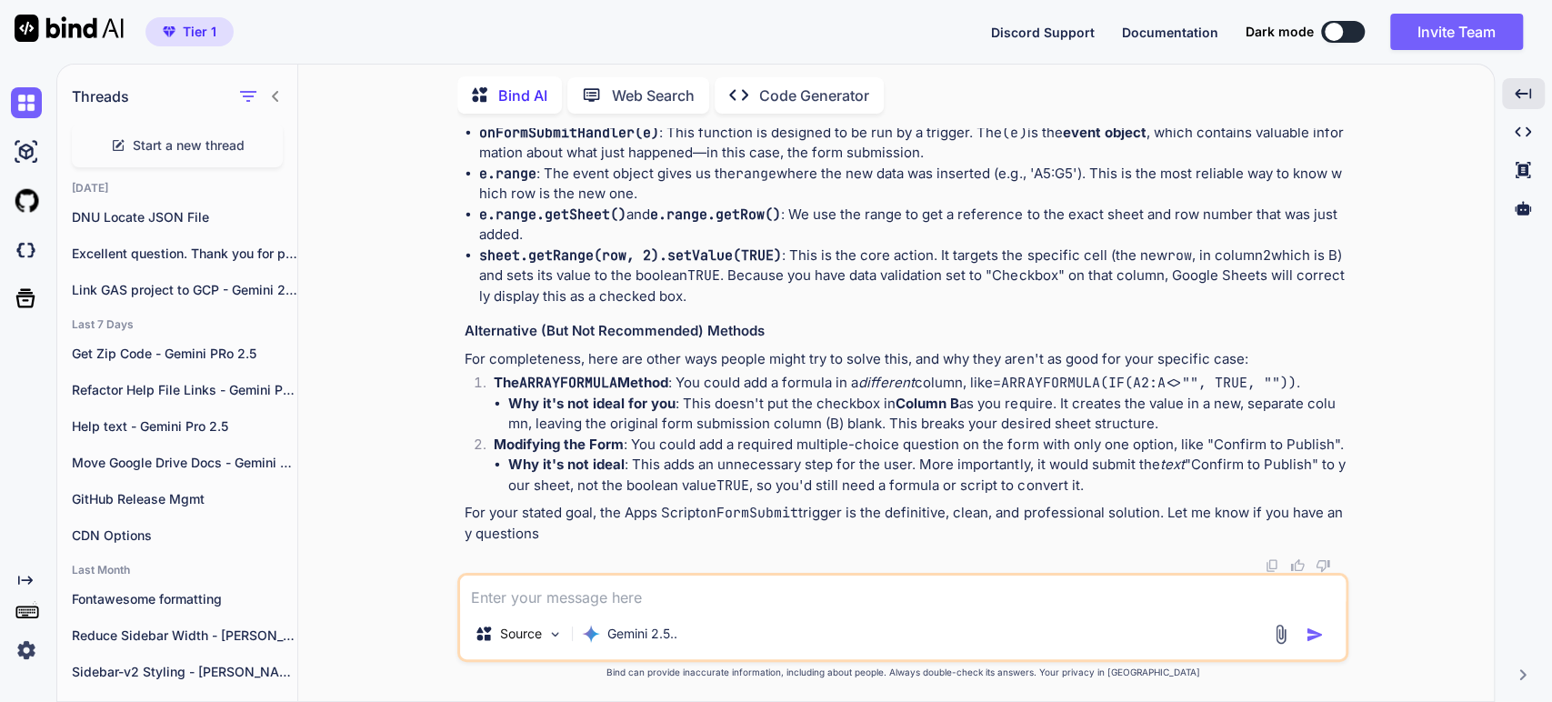
click at [624, 342] on h3 "Alternative (But Not Recommended) Methods" at bounding box center [905, 331] width 880 height 21
click at [634, 370] on p "For completeness, here are other ways people might try to solve this, and why t…" at bounding box center [905, 359] width 880 height 21
click at [723, 370] on p "For completeness, here are other ways people might try to solve this, and why t…" at bounding box center [905, 359] width 880 height 21
click at [924, 394] on p "The ARRAYFORMULA Method : You could add a formula in a different column, like =…" at bounding box center [919, 383] width 851 height 21
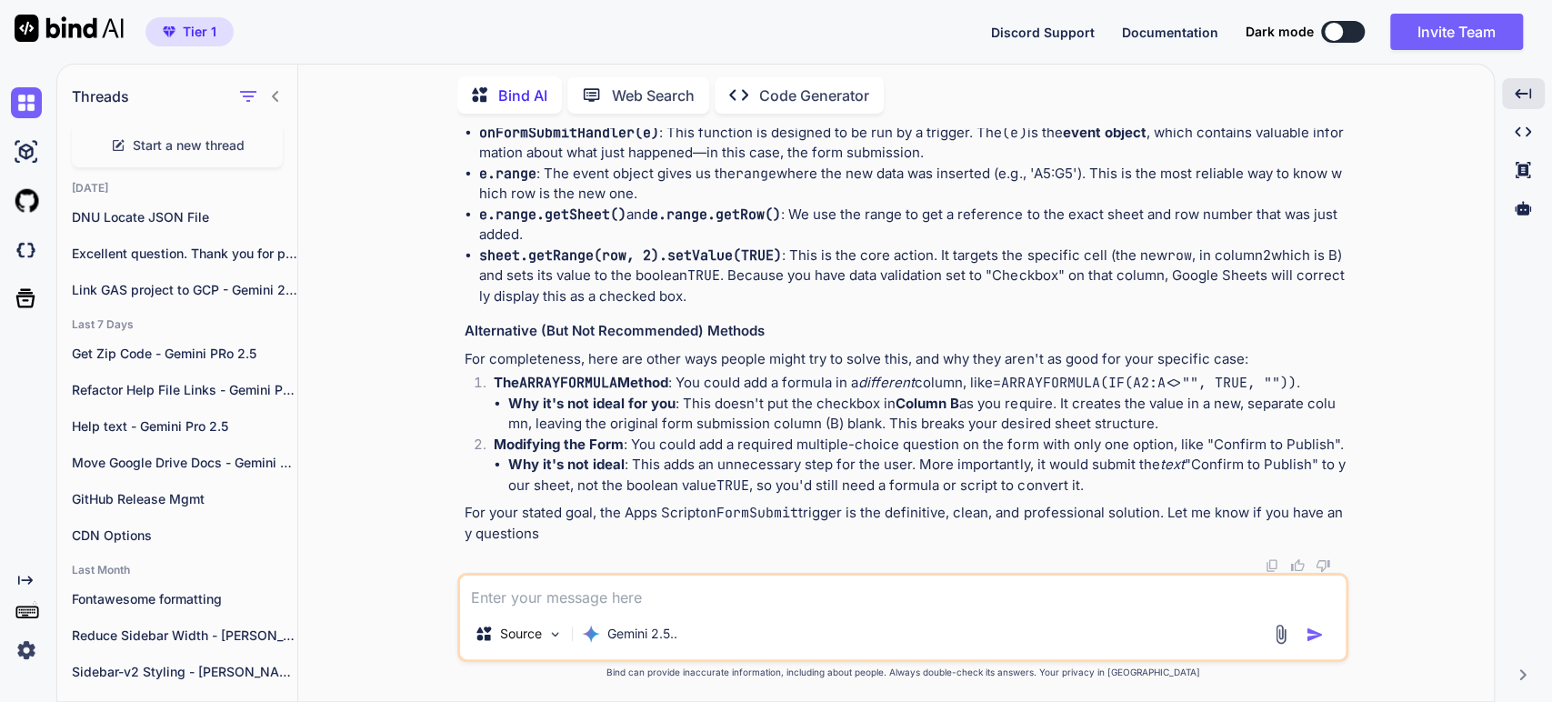
click at [745, 435] on li "Why it's not ideal for you : This doesn't put the checkbox in Column B as you r…" at bounding box center [926, 414] width 836 height 41
click at [676, 435] on li "Why it's not ideal for you : This doesn't put the checkbox in Column B as you r…" at bounding box center [926, 414] width 836 height 41
click at [564, 453] on strong "Modifying the Form" at bounding box center [559, 443] width 130 height 17
click at [745, 455] on p "Modifying the Form : You could add a required multiple-choice question on the f…" at bounding box center [919, 445] width 851 height 21
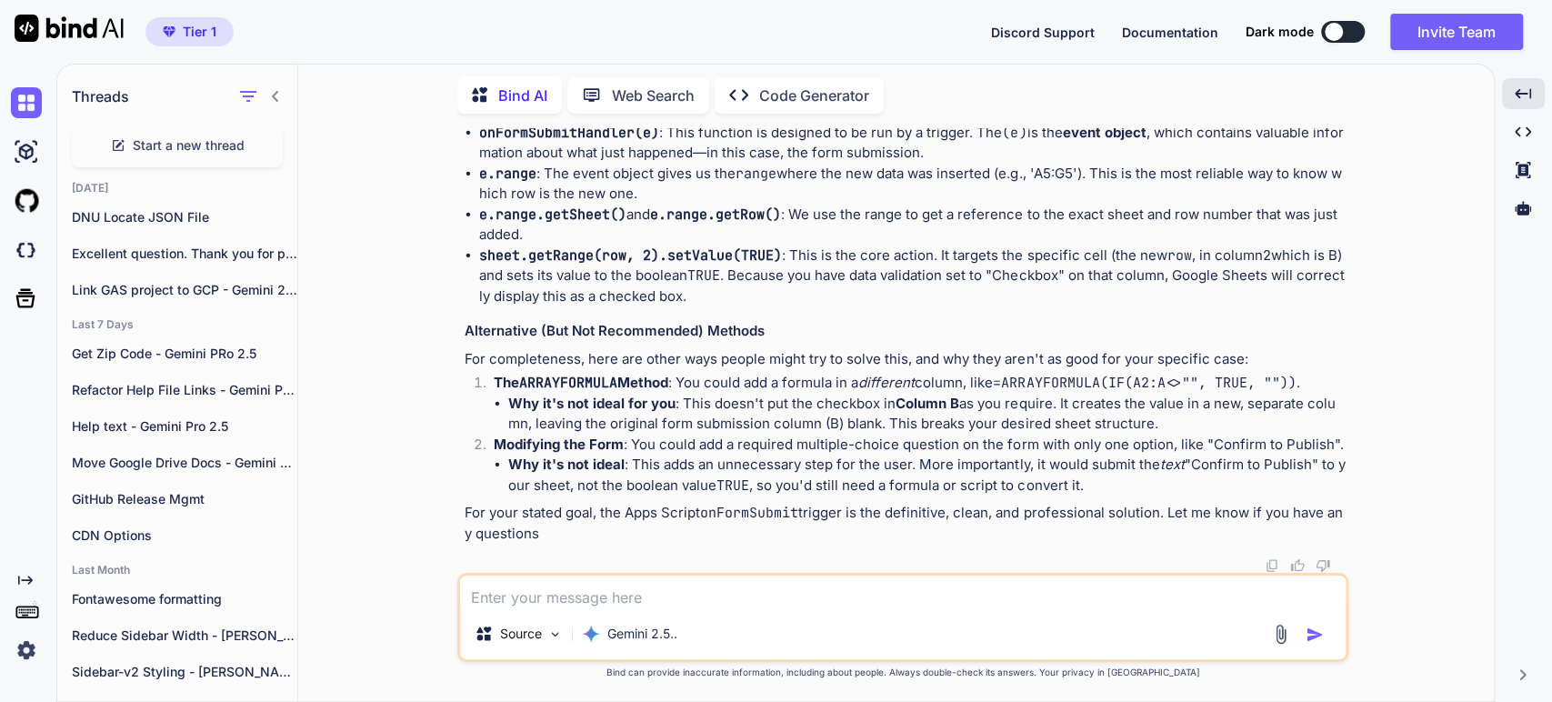
click at [755, 495] on li "Why it's not ideal : This adds an unnecessary step for the user. More important…" at bounding box center [926, 475] width 836 height 41
click at [941, 495] on li "Why it's not ideal : This adds an unnecessary step for the user. More important…" at bounding box center [926, 475] width 836 height 41
click at [825, 495] on li "Why it's not ideal : This adds an unnecessary step for the user. More important…" at bounding box center [926, 475] width 836 height 41
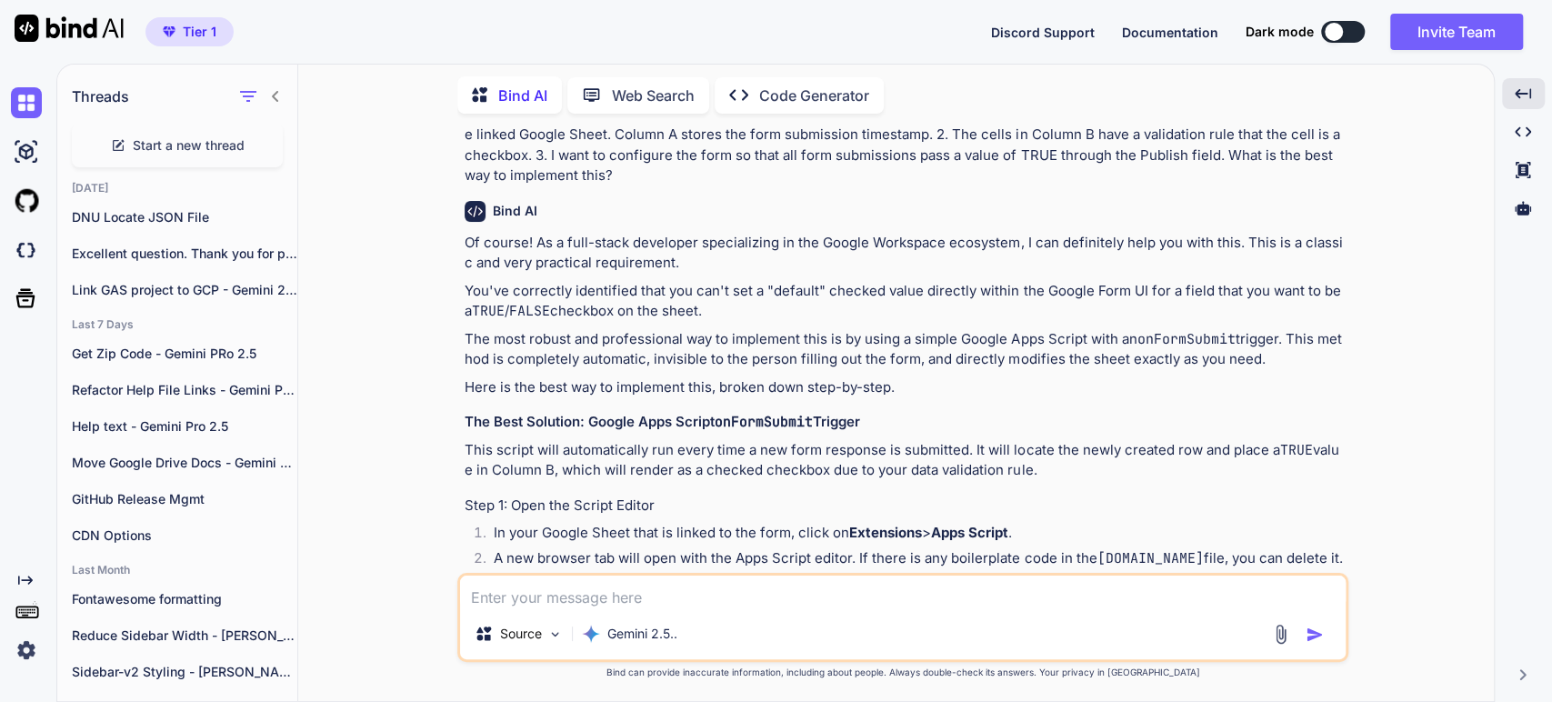
scroll to position [0, 0]
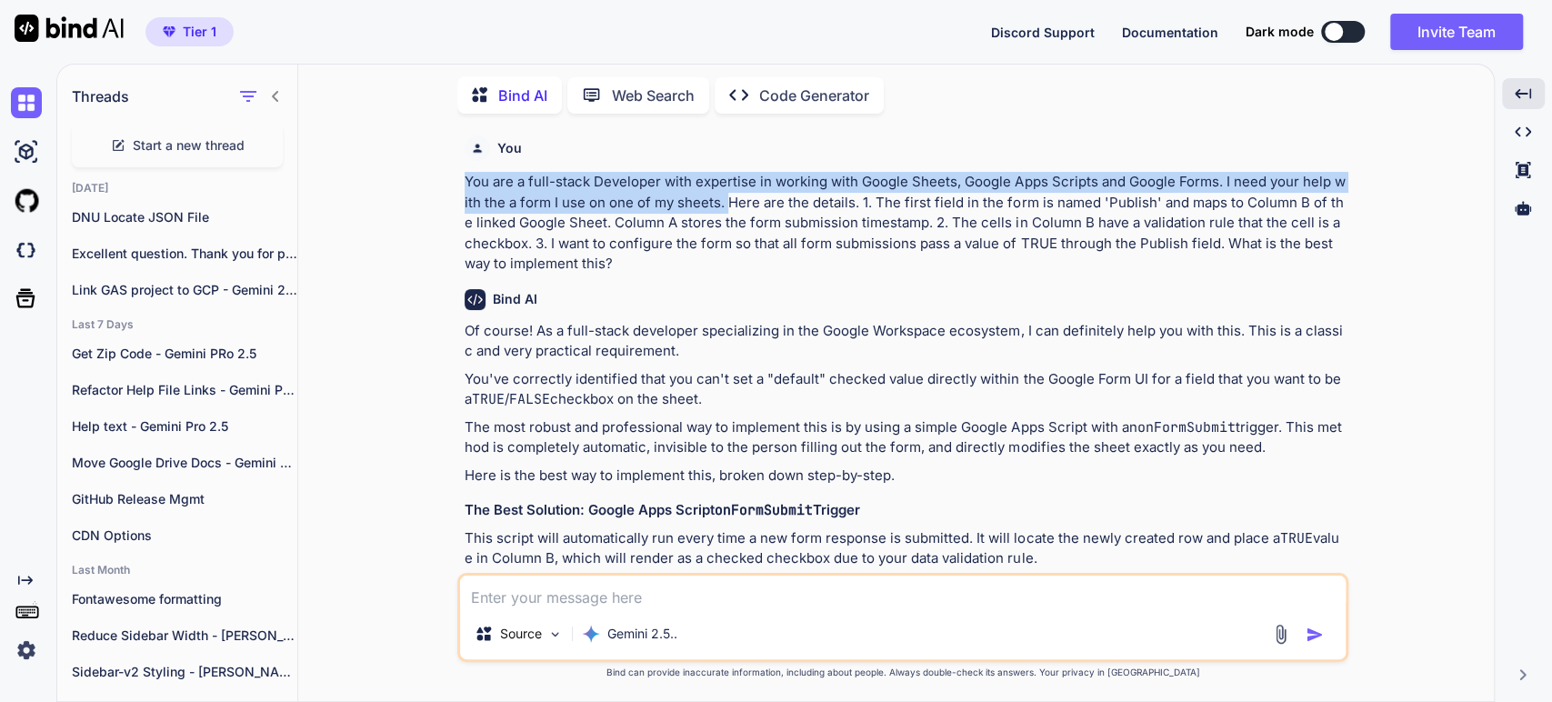
drag, startPoint x: 722, startPoint y: 203, endPoint x: 463, endPoint y: 182, distance: 259.9
click at [463, 182] on div "You You are a full-stack Developer with expertise in working with Google Sheets…" at bounding box center [904, 350] width 887 height 445
copy p "You are a full-stack Developer with expertise in working with Google Sheets, Go…"
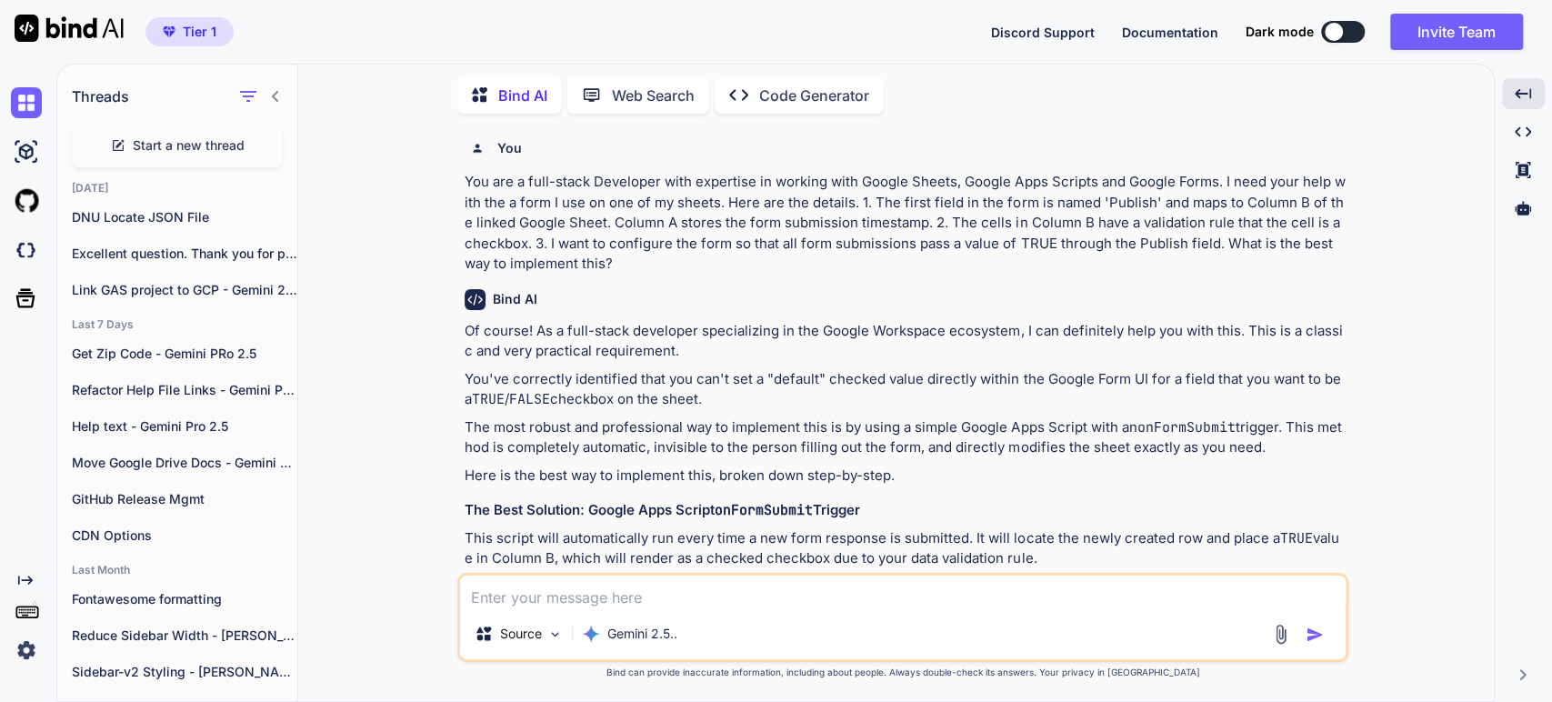
click at [147, 137] on span "Start a new thread" at bounding box center [189, 145] width 112 height 18
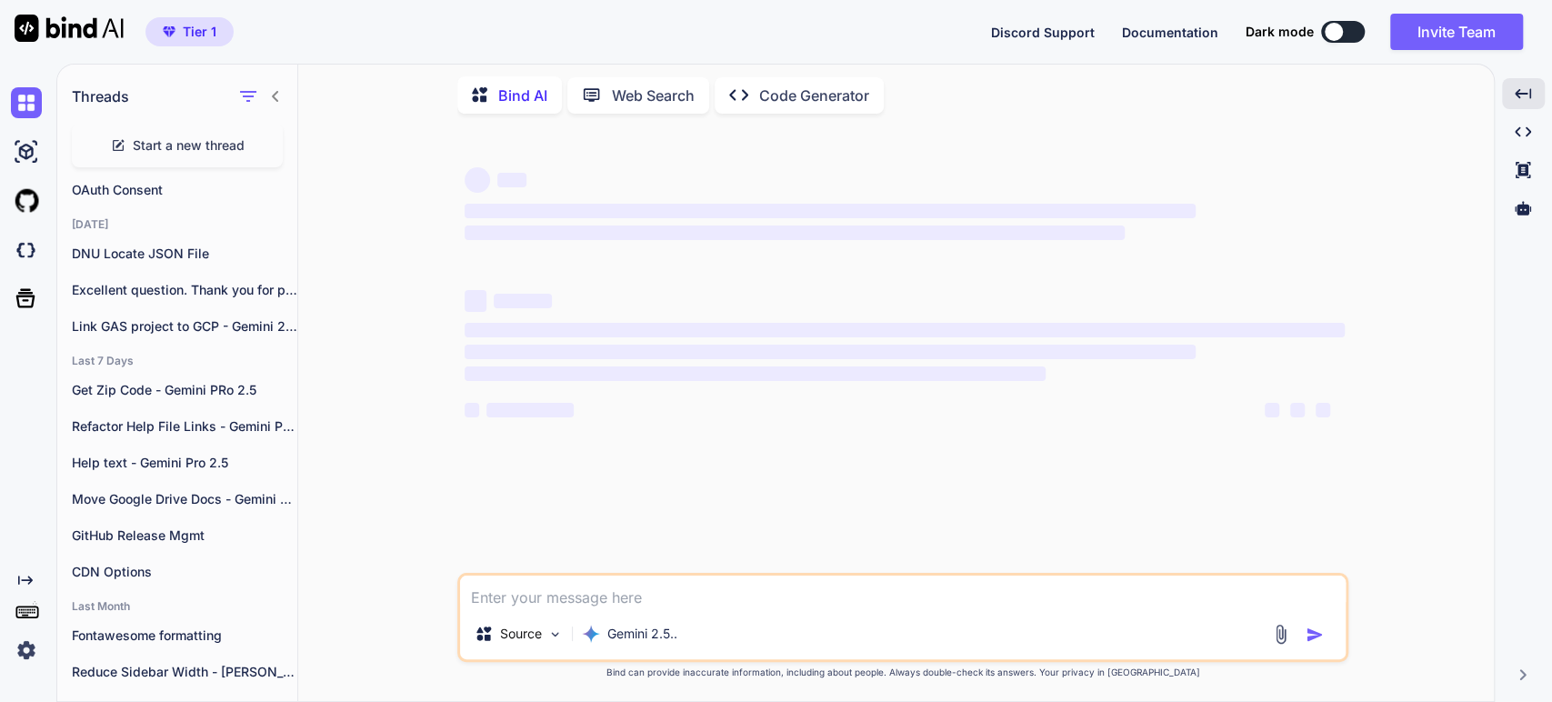
scroll to position [137, 0]
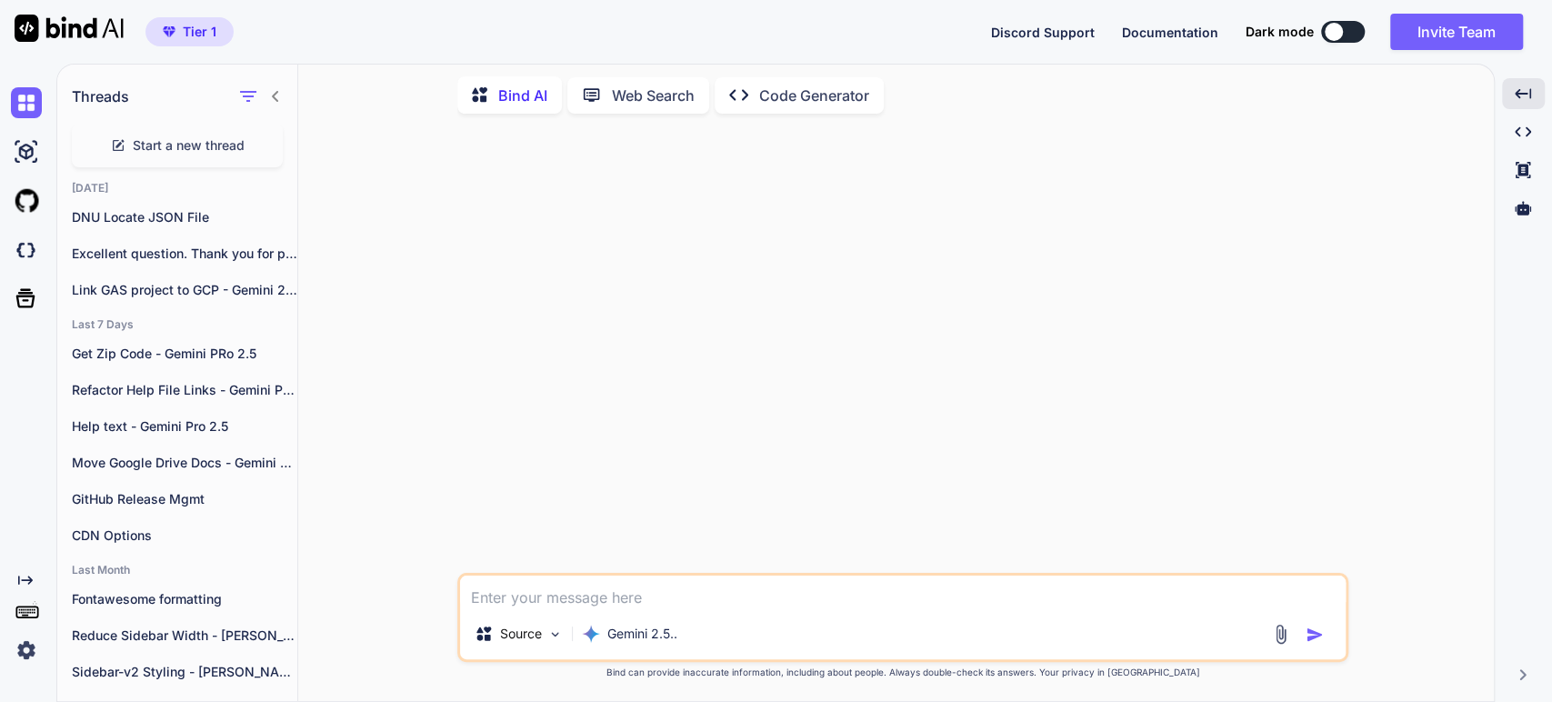
click at [575, 595] on textarea at bounding box center [902, 591] width 885 height 33
paste textarea "You are a full-stack Developer with expertise in working with Google Sheets, Go…"
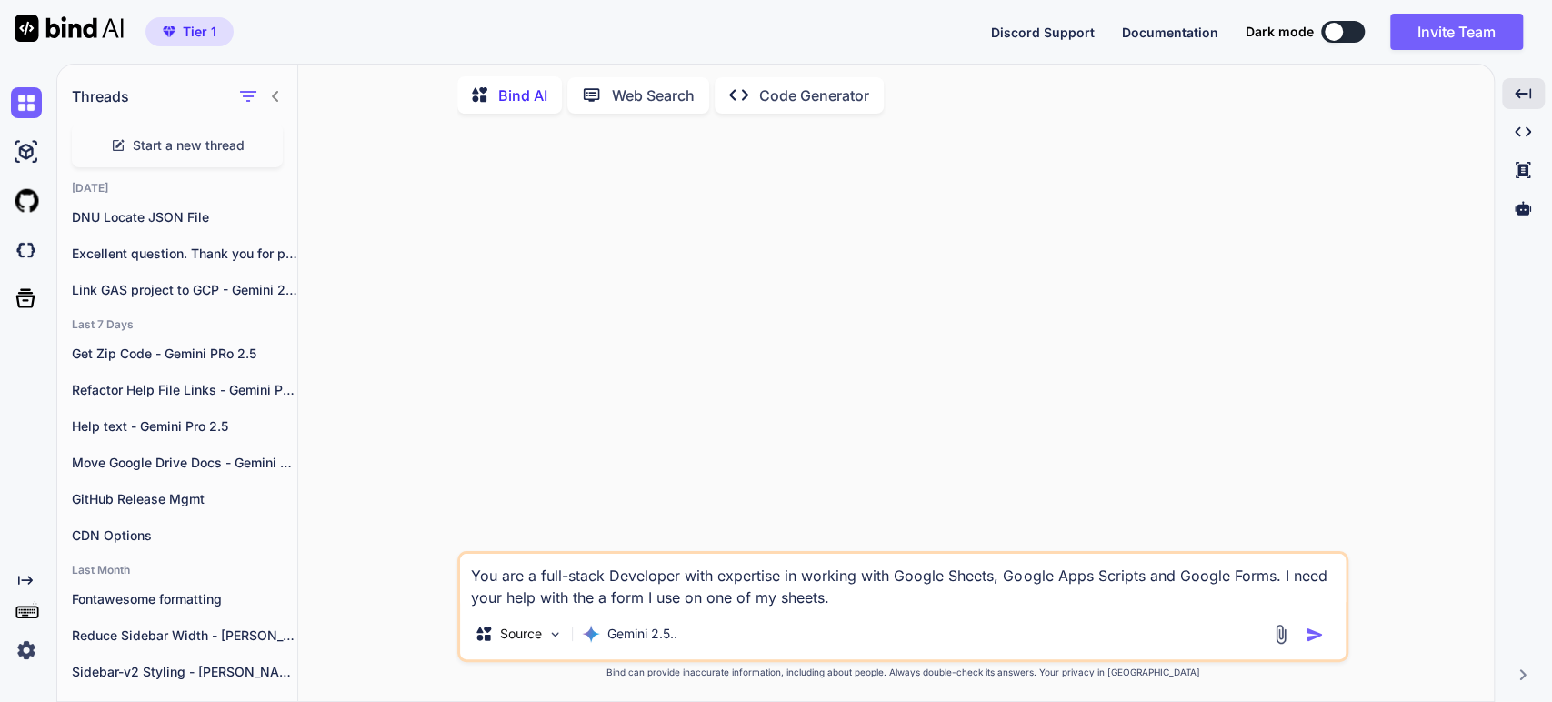
drag, startPoint x: 993, startPoint y: 578, endPoint x: 993, endPoint y: 588, distance: 10.0
click at [993, 588] on textarea "You are a full-stack Developer with expertise in working with Google Sheets, Go…" at bounding box center [902, 581] width 885 height 55
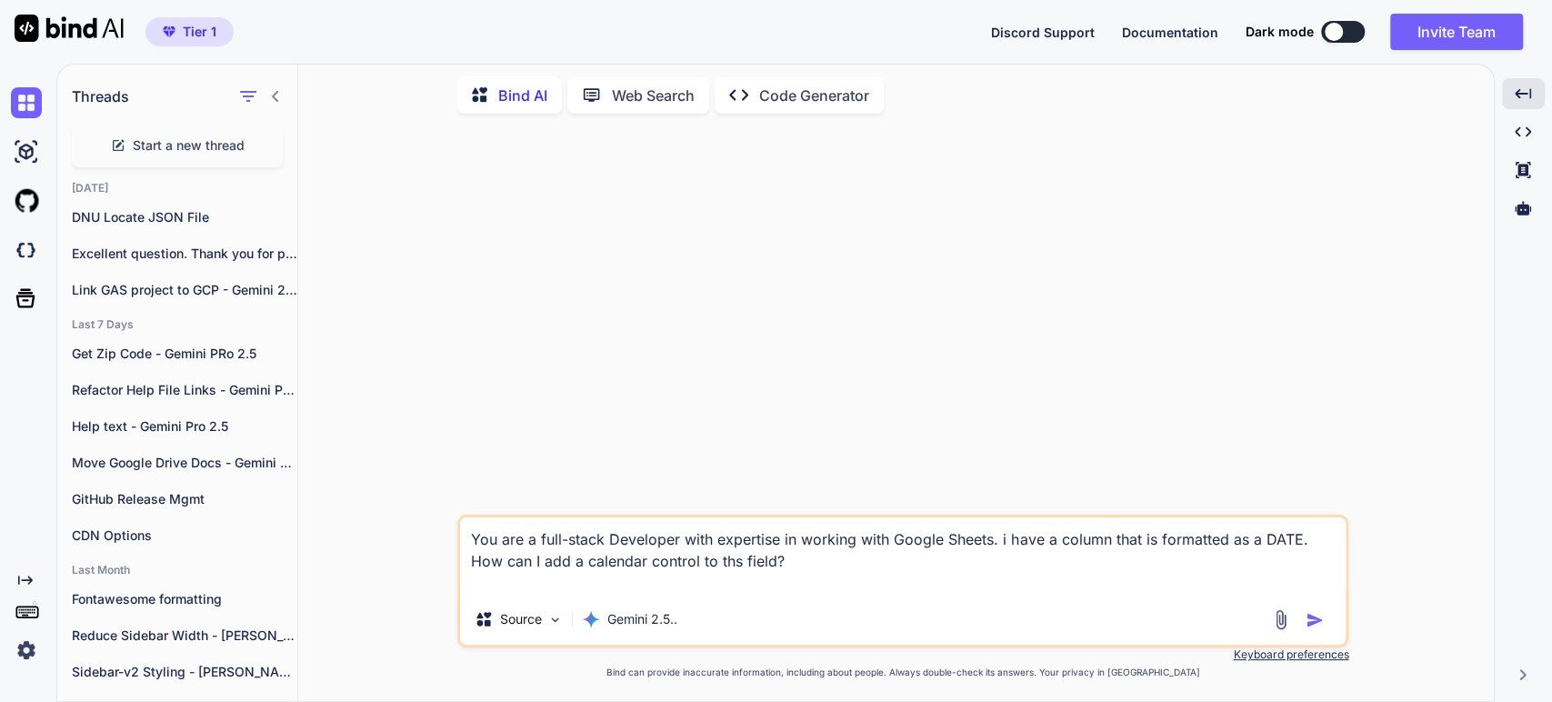
type textarea "You are a full-stack Developer with expertise in working with Google Sheets. i …"
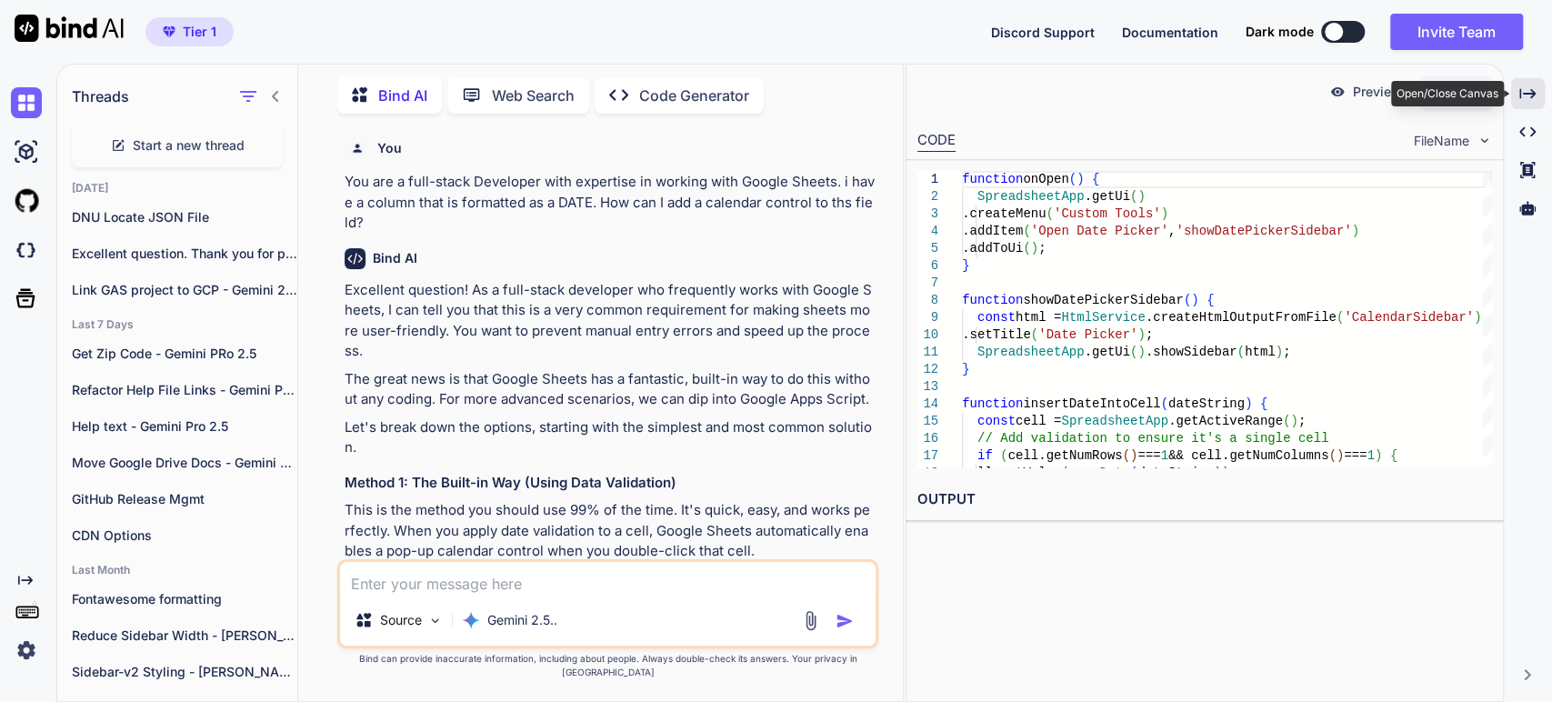
click at [1535, 99] on icon "Created with Pixso." at bounding box center [1527, 93] width 16 height 16
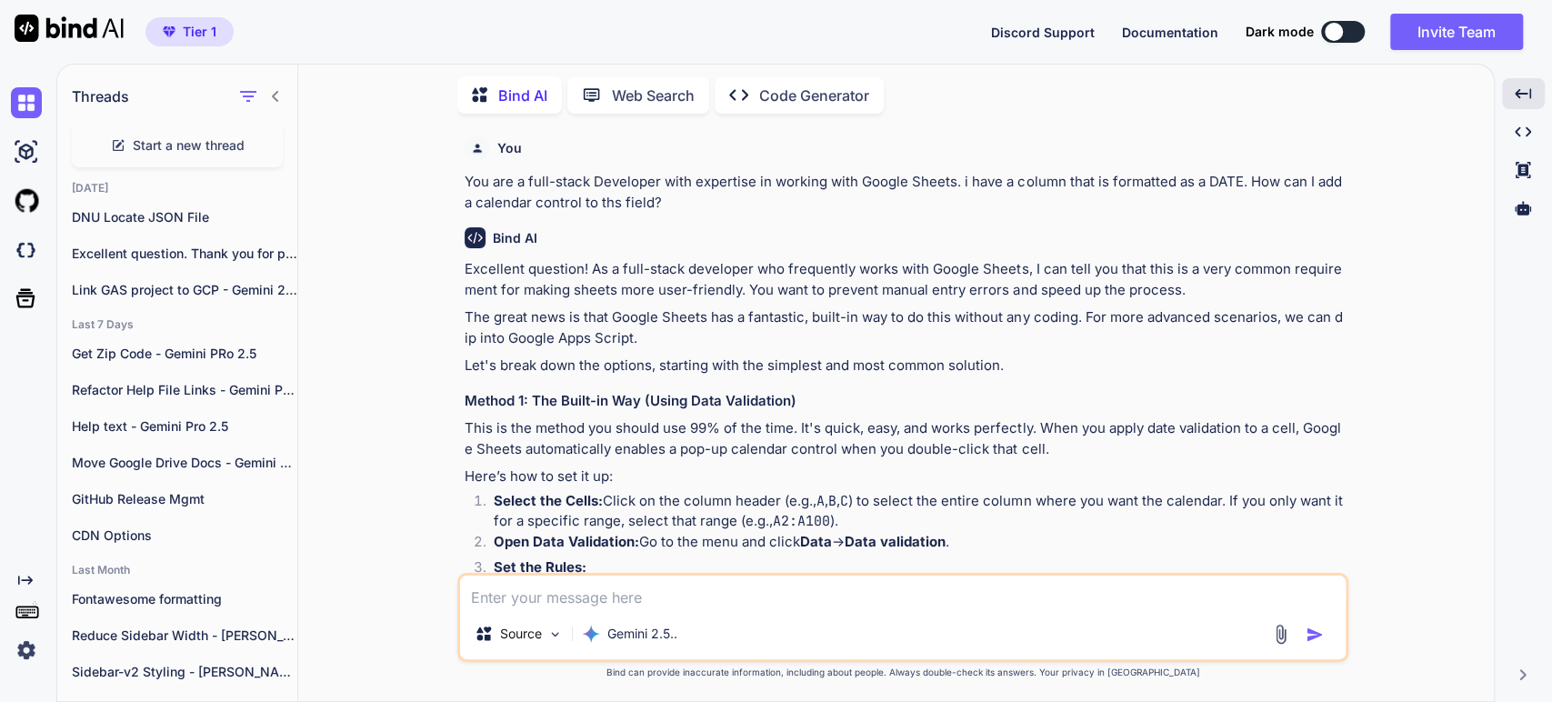
click at [849, 485] on p "Here’s how to set it up:" at bounding box center [905, 476] width 880 height 21
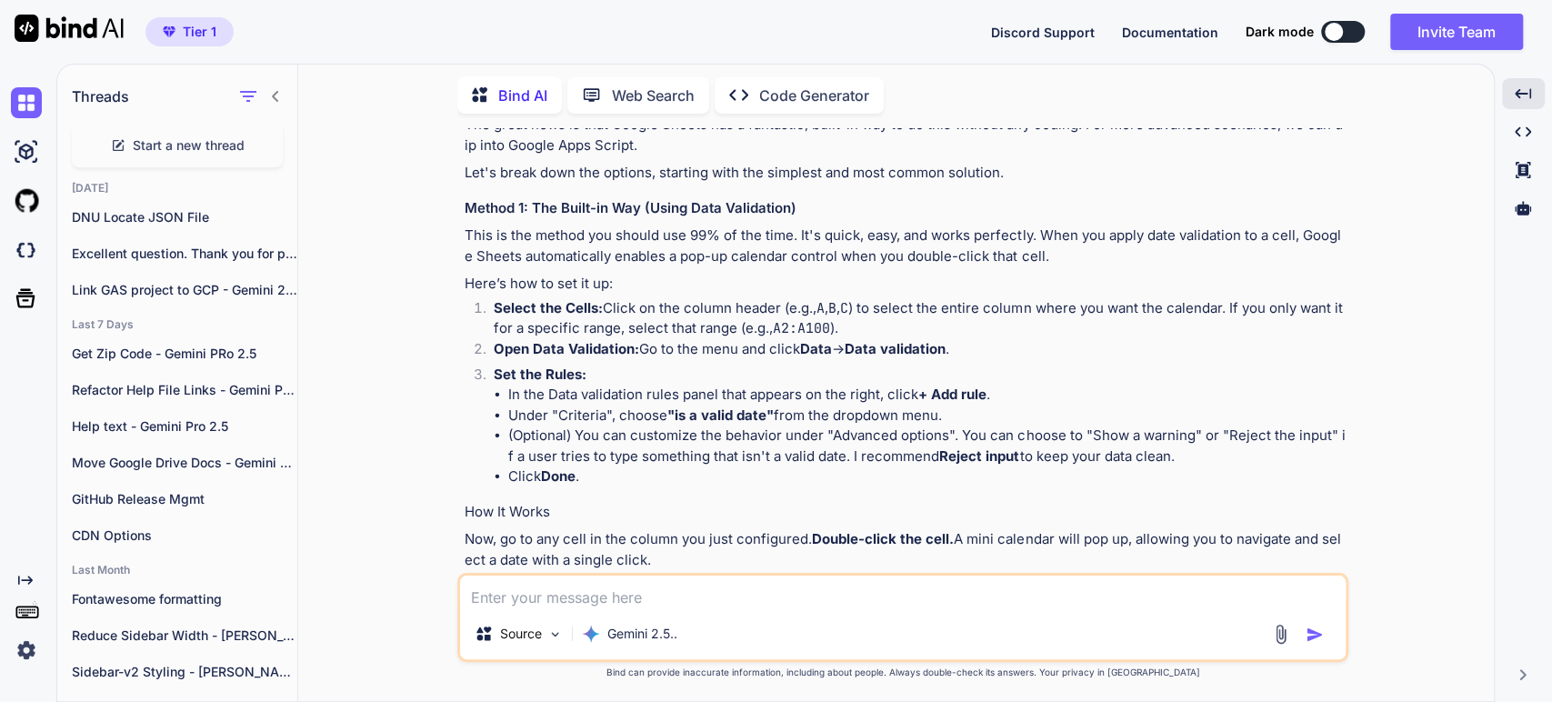
scroll to position [202, 0]
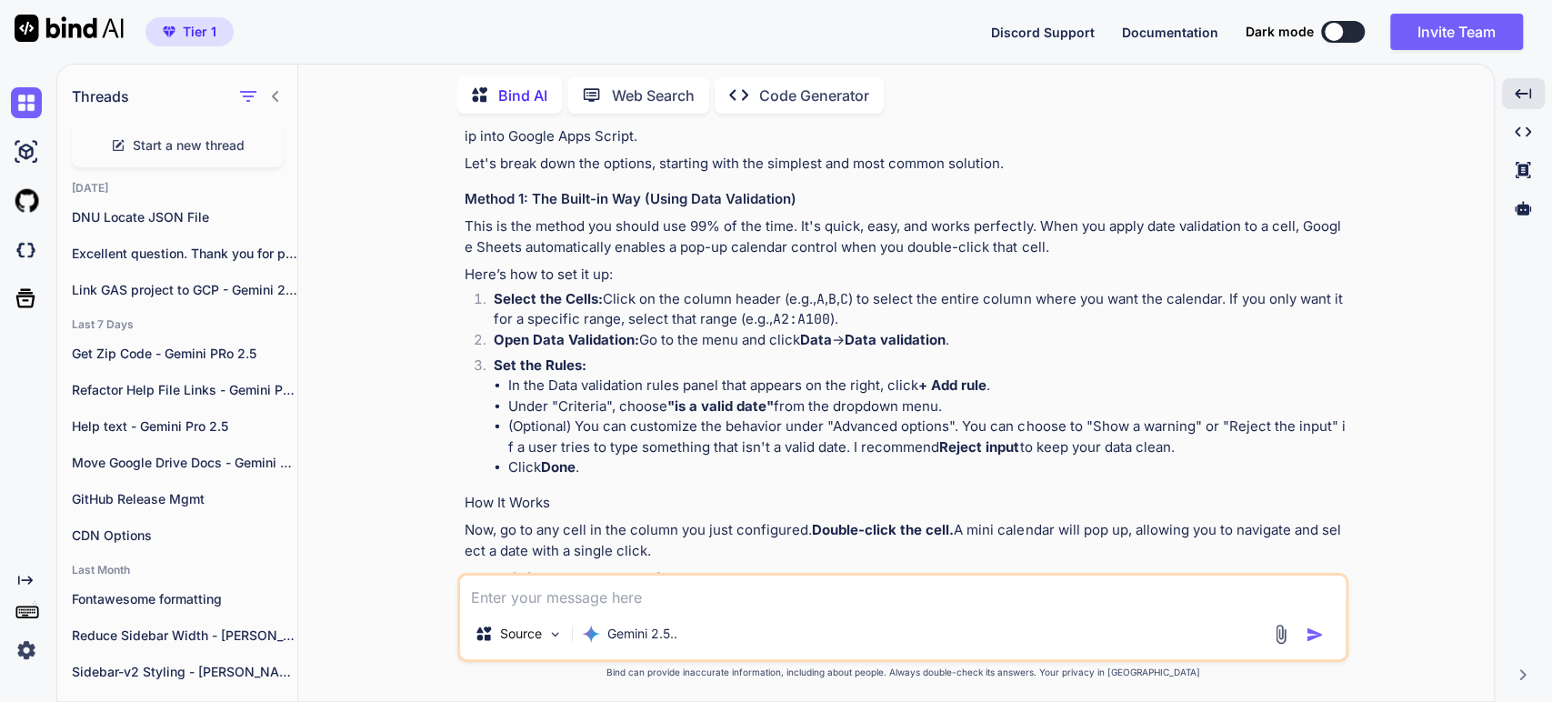
click at [853, 435] on li "(Optional) You can customize the behavior under "Advanced options". You can cho…" at bounding box center [926, 436] width 836 height 41
click at [859, 448] on li "(Optional) You can customize the behavior under "Advanced options". You can cho…" at bounding box center [926, 436] width 836 height 41
click at [958, 448] on strong "Reject input" at bounding box center [979, 446] width 80 height 17
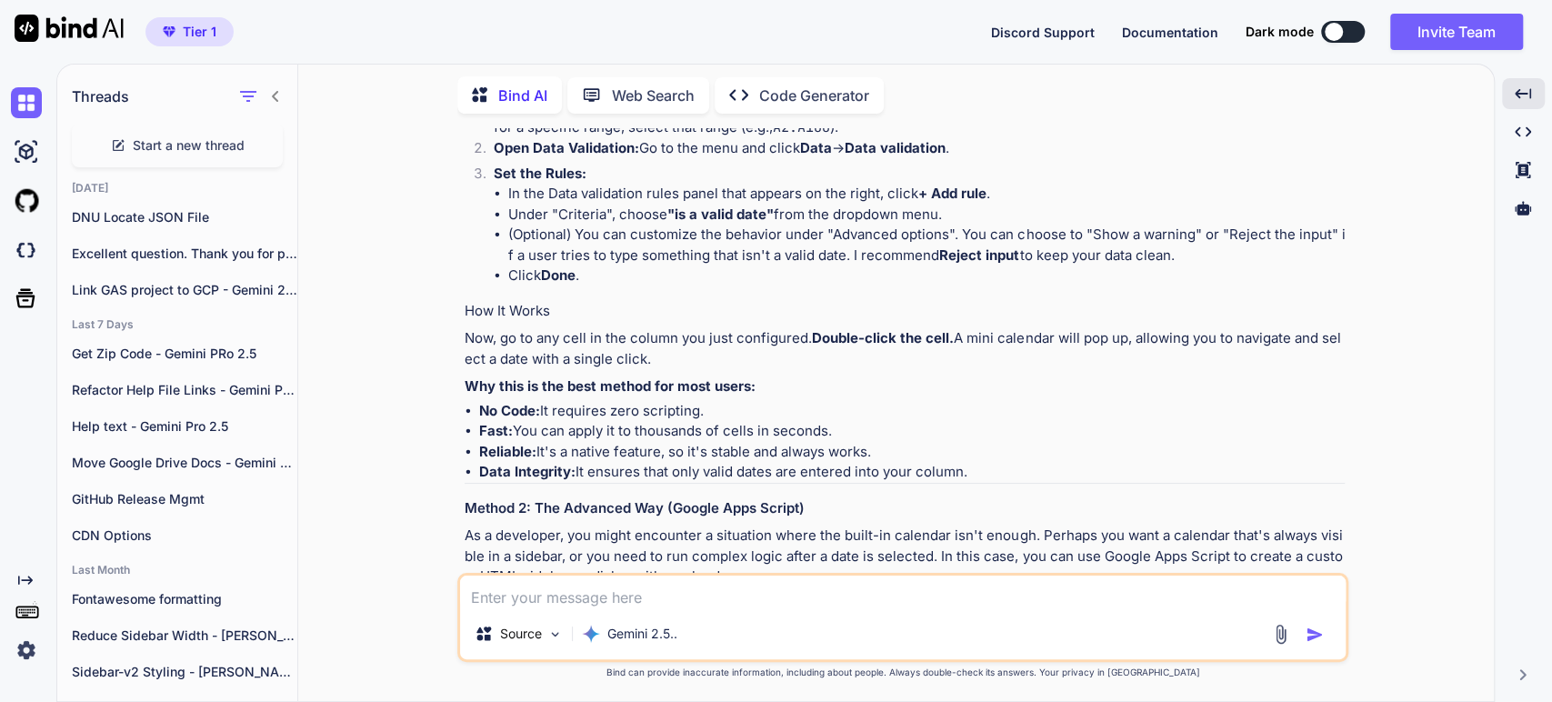
scroll to position [404, 0]
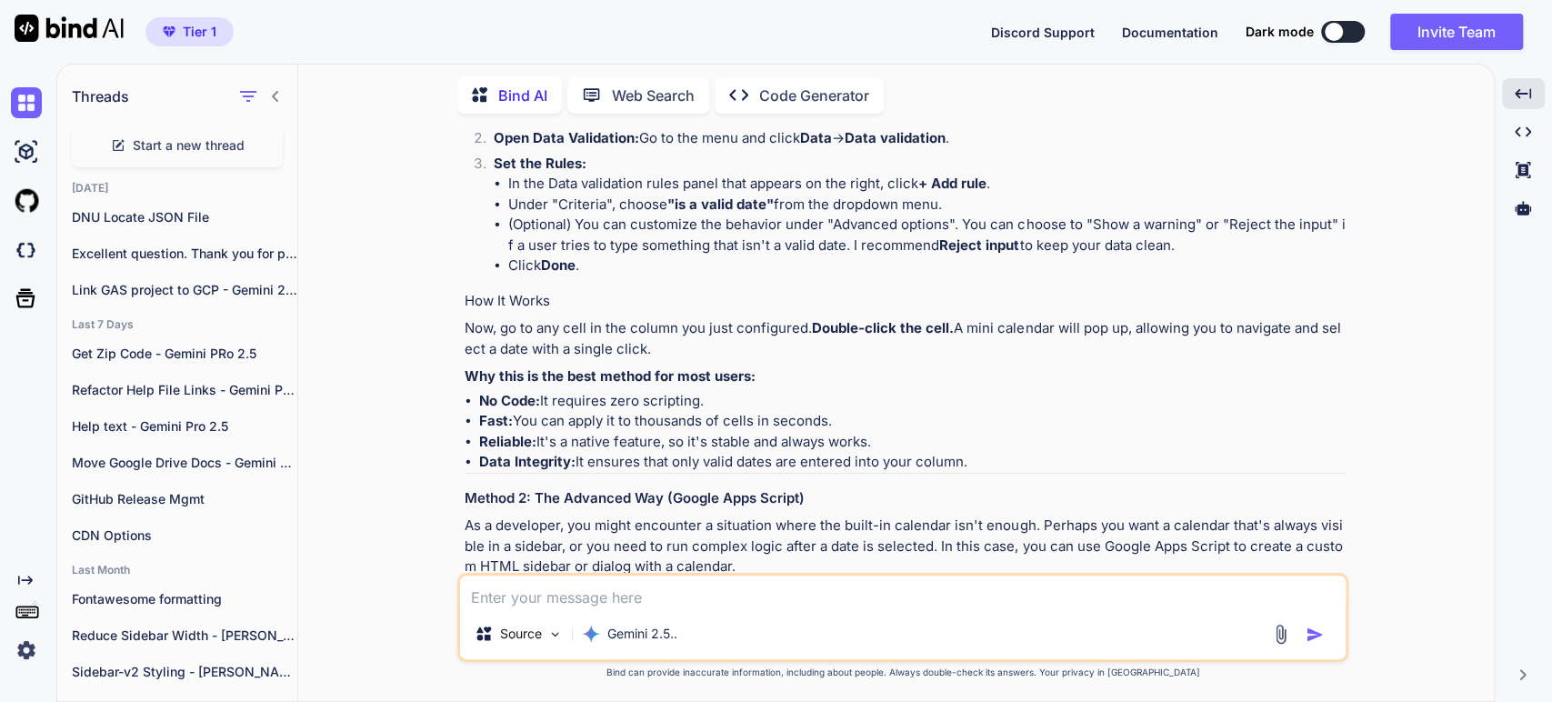
click at [1042, 339] on p "Now, go to any cell in the column you just configured. Double-click the cell. A…" at bounding box center [905, 338] width 880 height 41
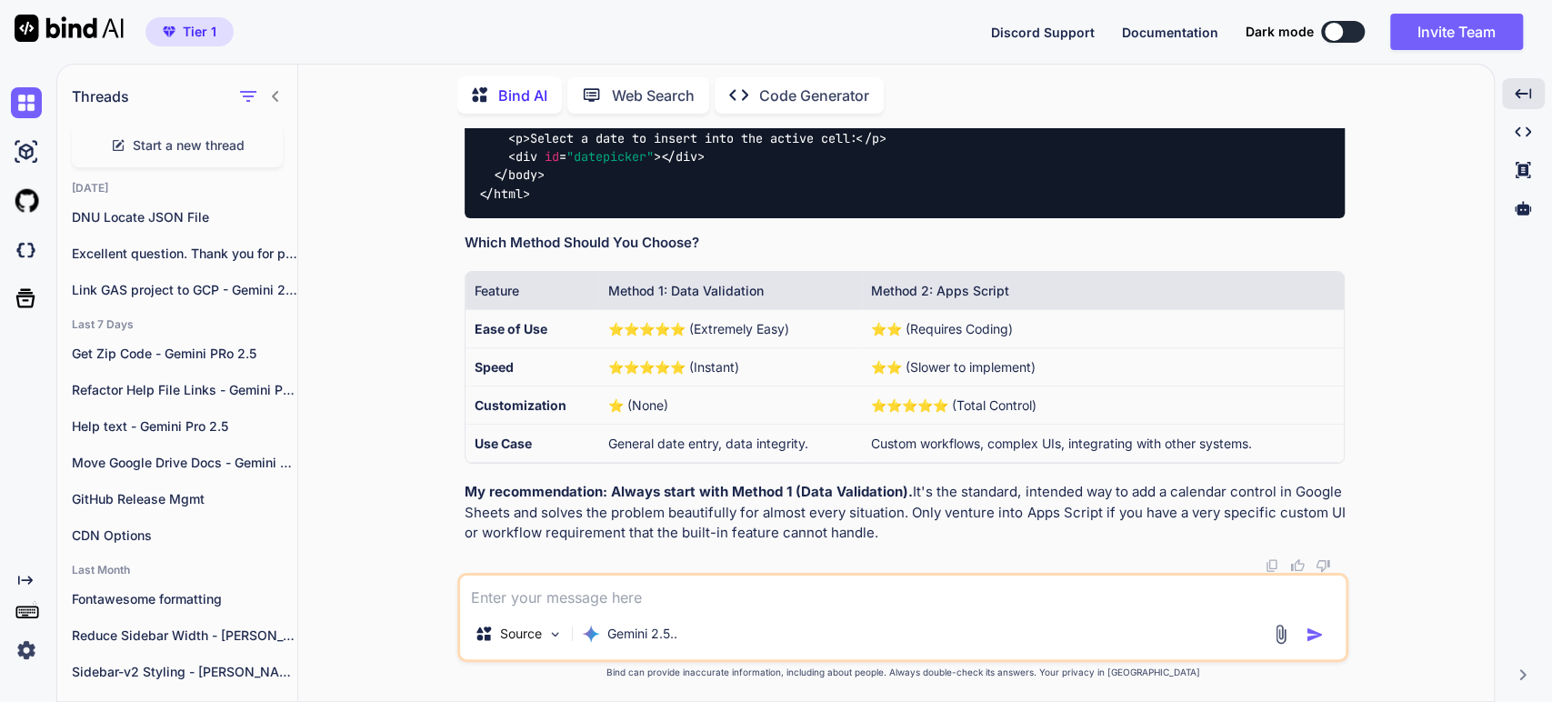
scroll to position [2044, 0]
click at [710, 506] on p "My recommendation: Always start with Method 1 (Data Validation). It's the stand…" at bounding box center [905, 513] width 880 height 62
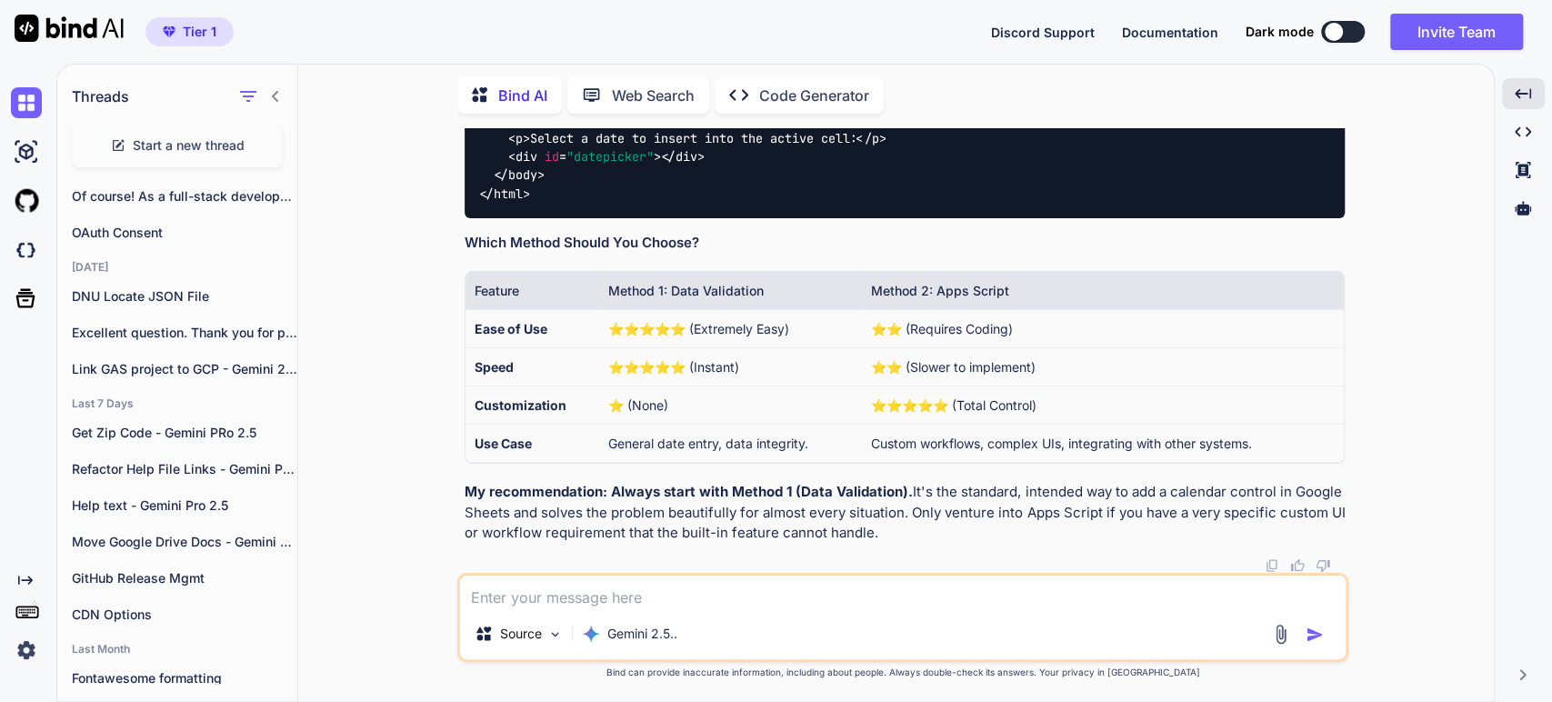
scroll to position [0, 0]
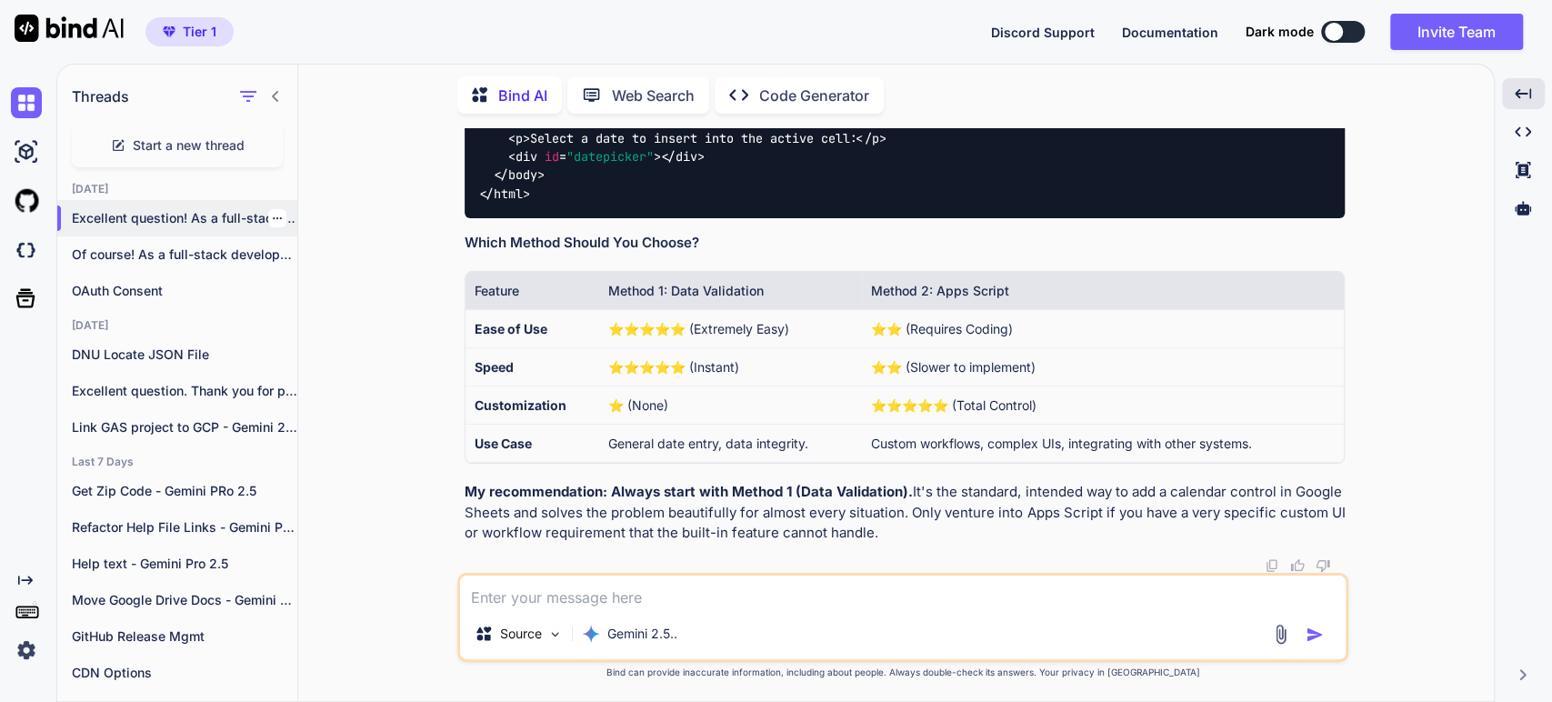
click at [272, 213] on icon "button" at bounding box center [277, 218] width 11 height 11
click at [339, 254] on span "Rename and Save" at bounding box center [353, 251] width 108 height 18
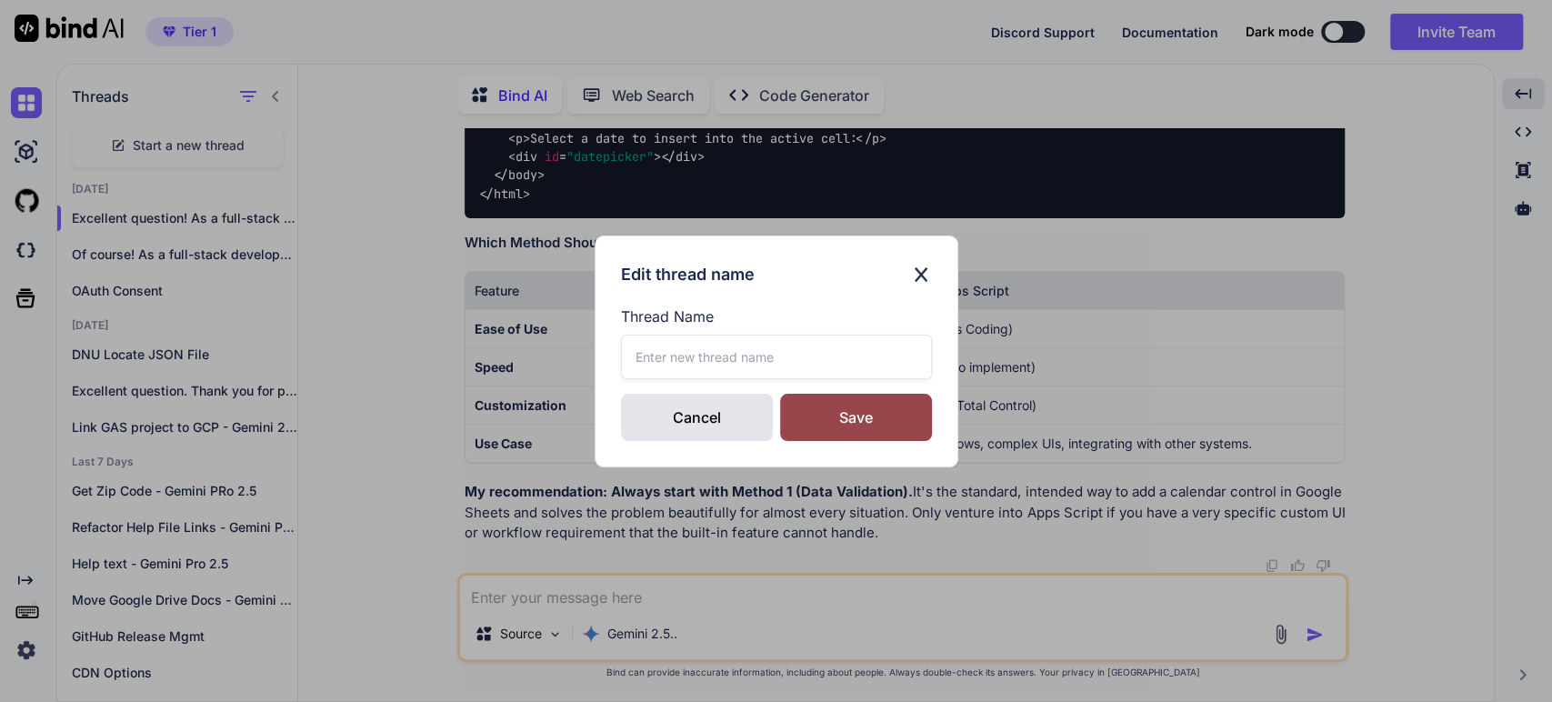
click at [693, 350] on input "text" at bounding box center [776, 357] width 311 height 45
type input "Display Calendar in Google Sheet cells - Gemini Pro 2.5"
click at [865, 418] on div "Save" at bounding box center [856, 417] width 152 height 47
